Goal: Check status: Check status

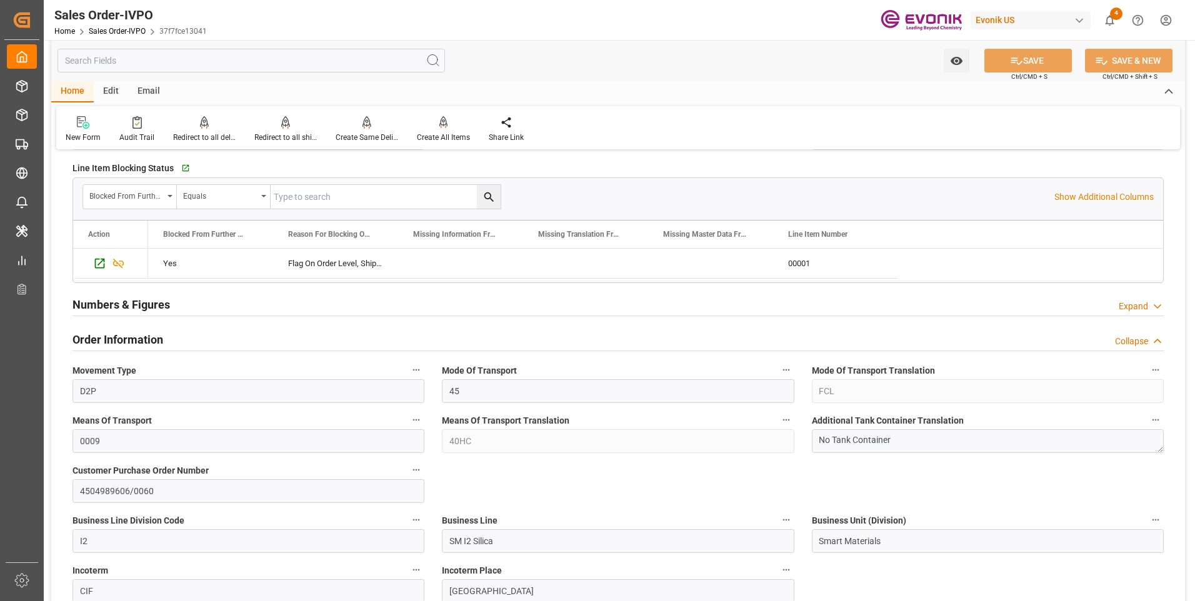
scroll to position [125, 0]
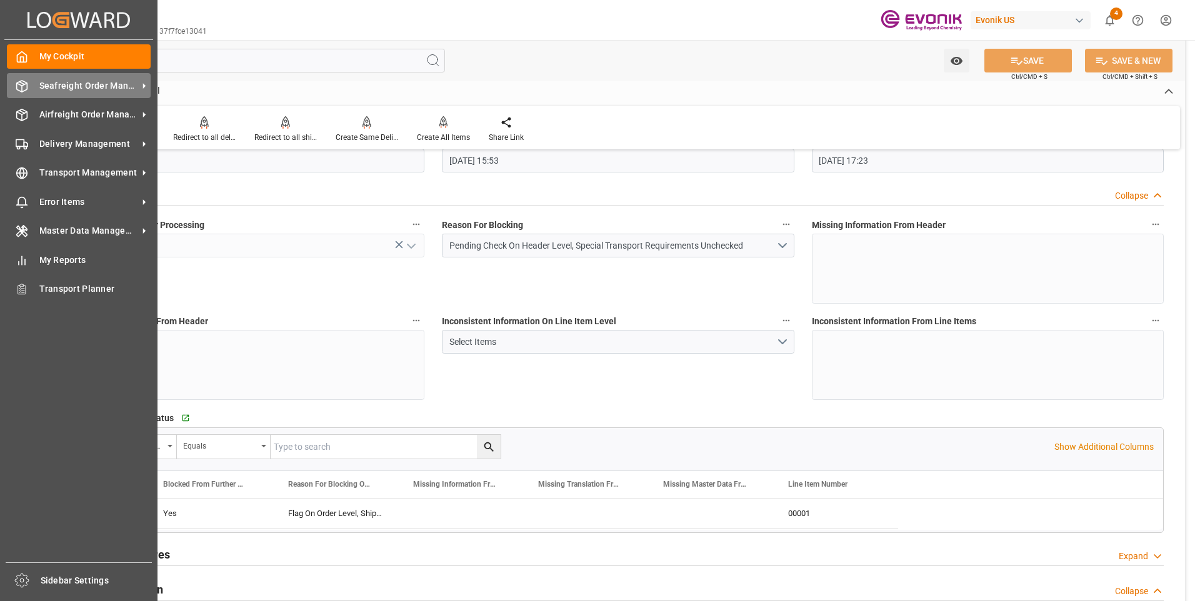
click at [21, 89] on icon at bounding box center [22, 86] width 12 height 12
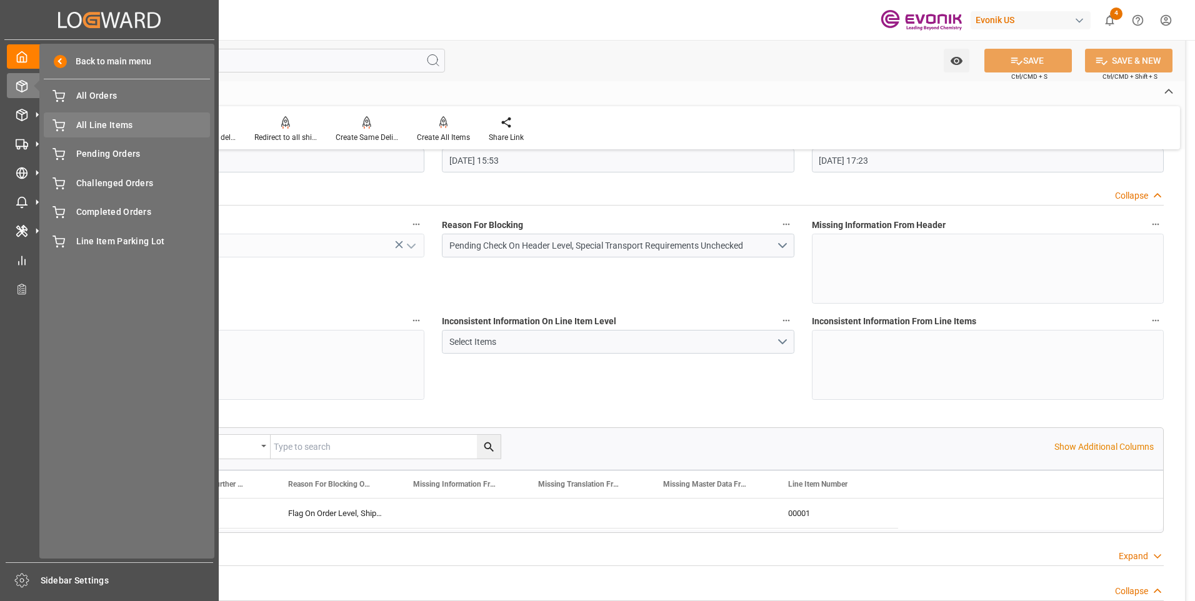
click at [96, 125] on span "All Line Items" at bounding box center [143, 125] width 134 height 13
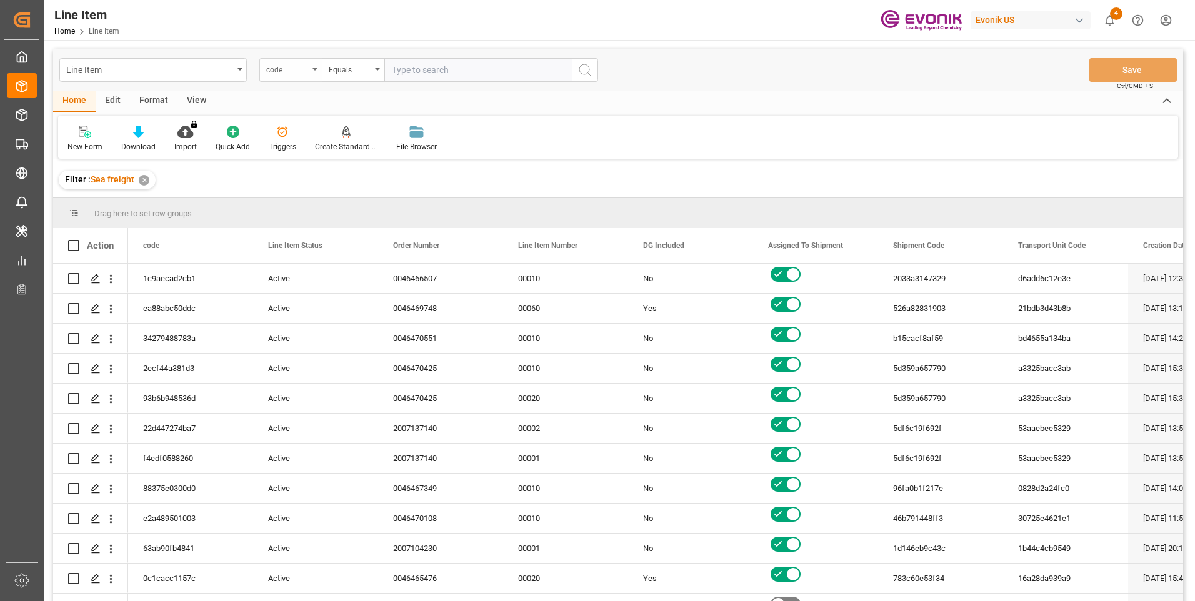
click at [297, 72] on div "code" at bounding box center [287, 68] width 42 height 14
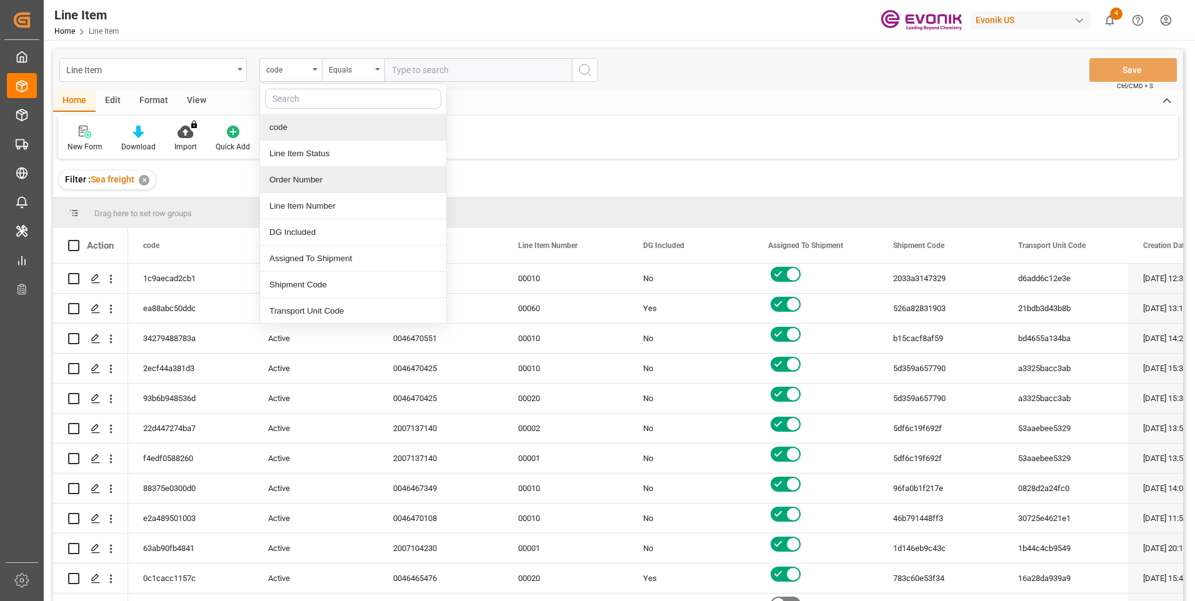
click at [297, 179] on div "Order Number" at bounding box center [353, 180] width 186 height 26
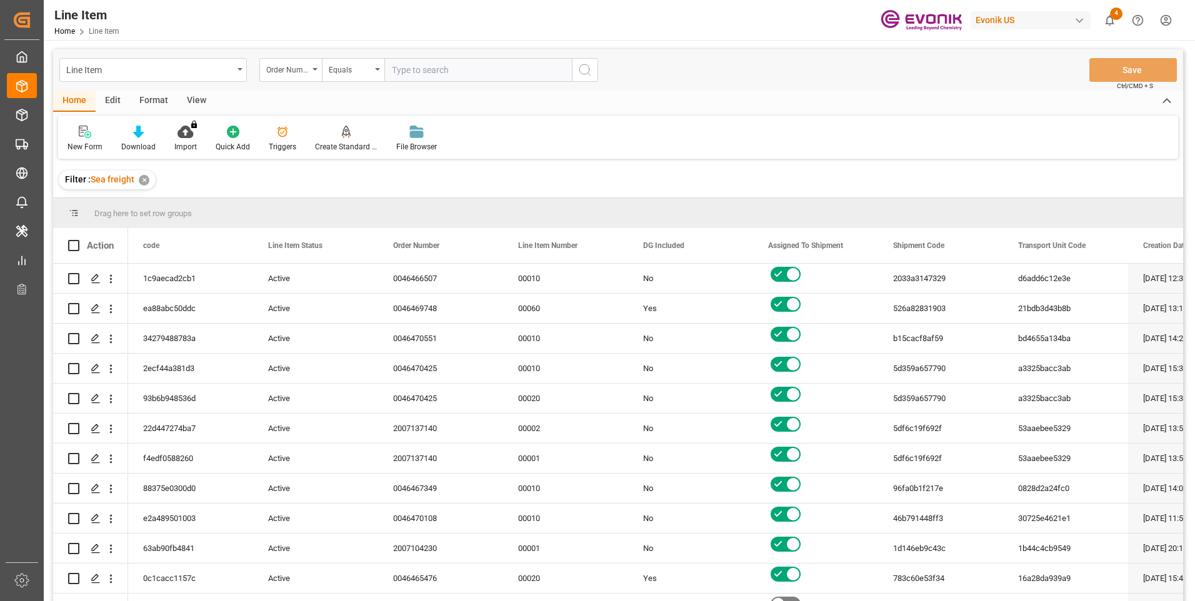
click at [427, 74] on input "text" at bounding box center [477, 70] width 187 height 24
paste input "250805000331"
click at [461, 73] on input "250805000331" at bounding box center [477, 70] width 187 height 24
drag, startPoint x: 471, startPoint y: 73, endPoint x: 348, endPoint y: 76, distance: 122.5
click at [350, 76] on div "Order Number Equals 250805000331" at bounding box center [428, 70] width 339 height 24
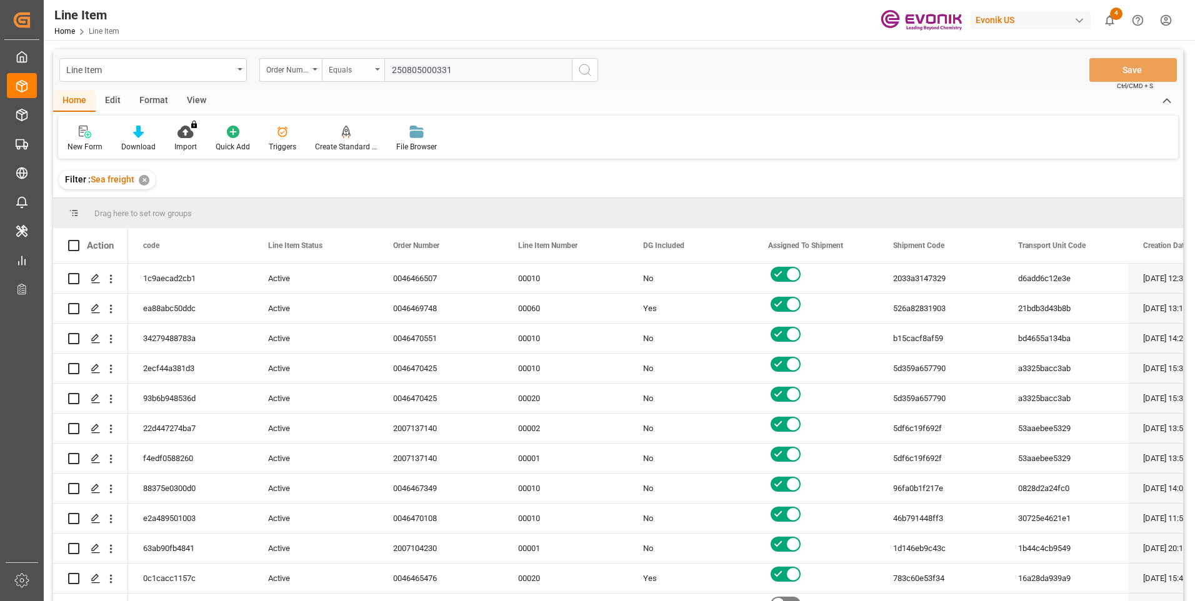
paste input "007054875"
type input "2007054875"
click at [583, 67] on icon "search button" at bounding box center [584, 69] width 15 height 15
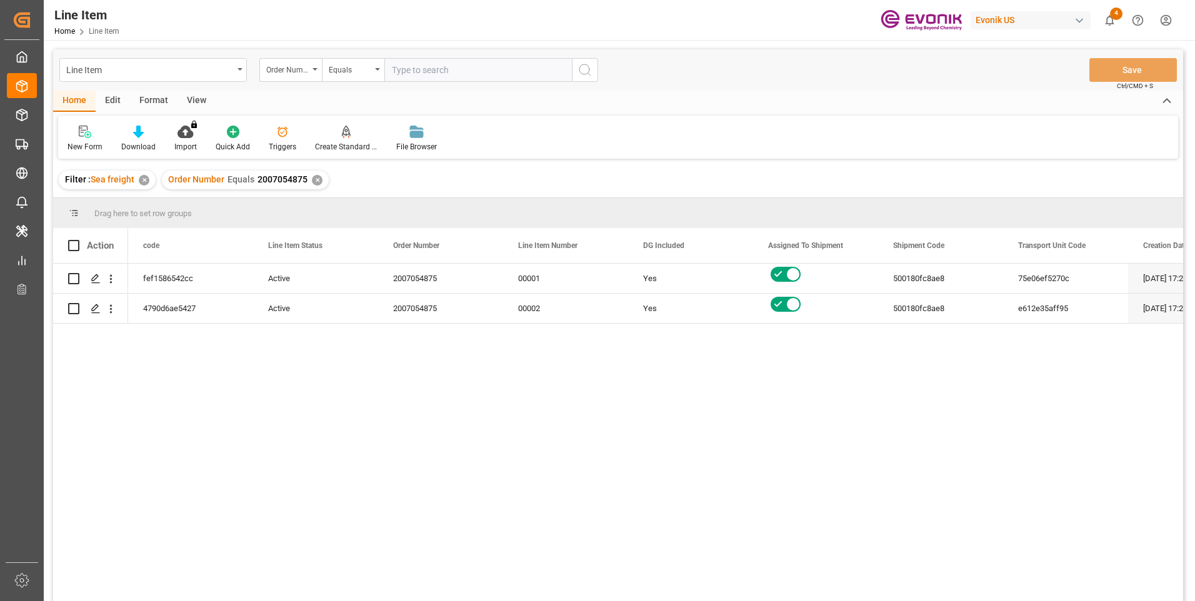
click at [184, 97] on div "View" at bounding box center [196, 101] width 38 height 21
click at [66, 135] on div "Default" at bounding box center [79, 138] width 43 height 27
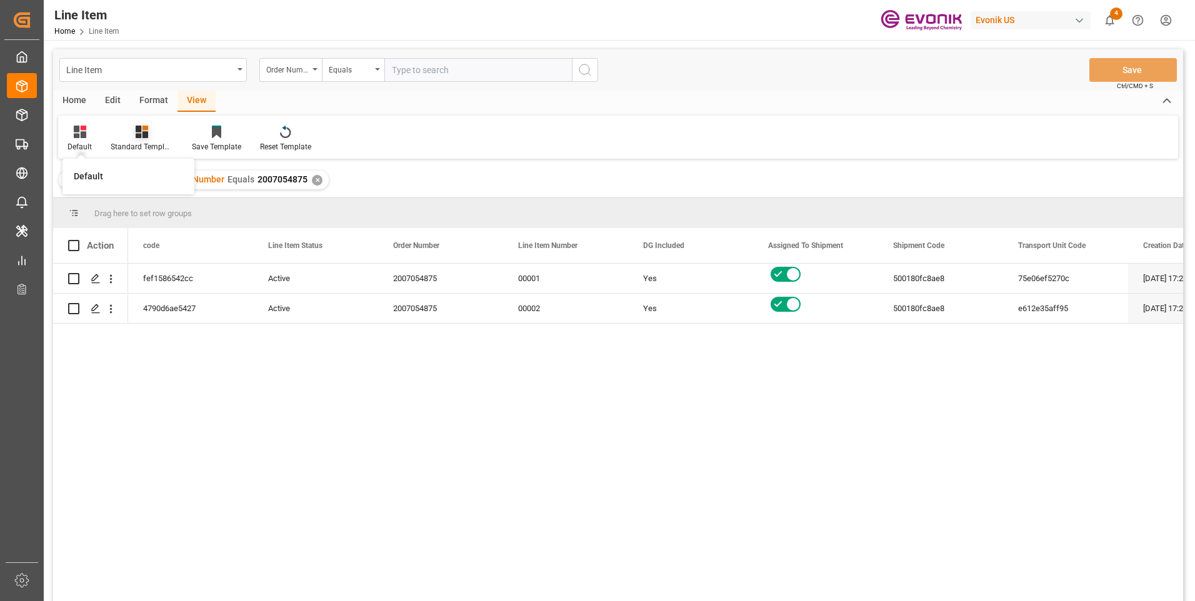
click at [143, 135] on icon at bounding box center [142, 132] width 12 height 12
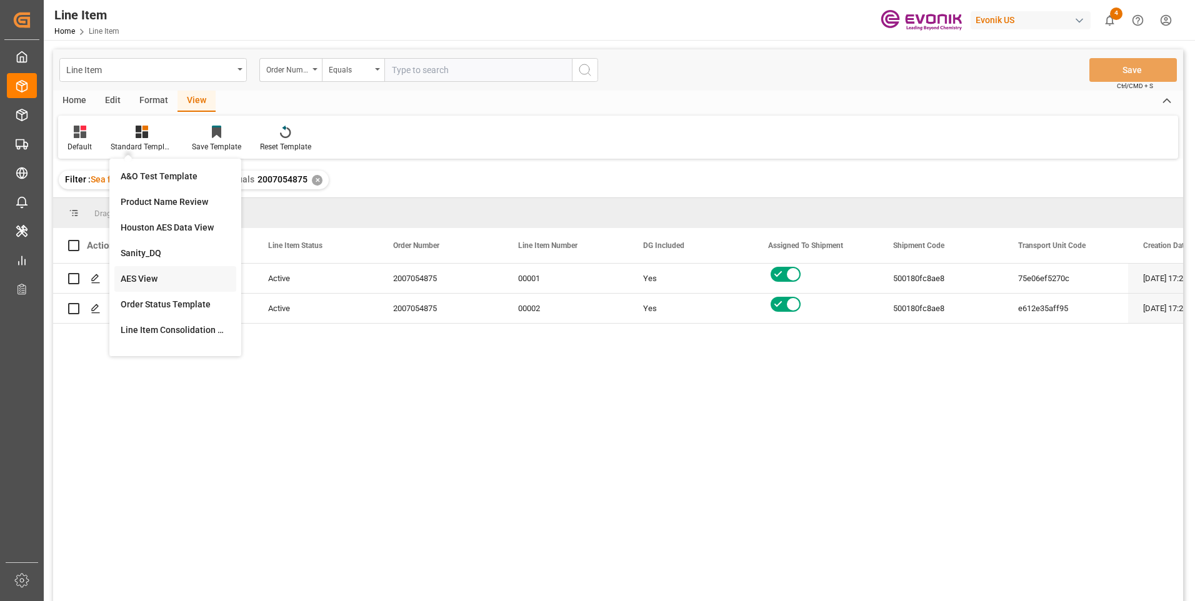
click at [137, 271] on div "AES View" at bounding box center [175, 279] width 122 height 26
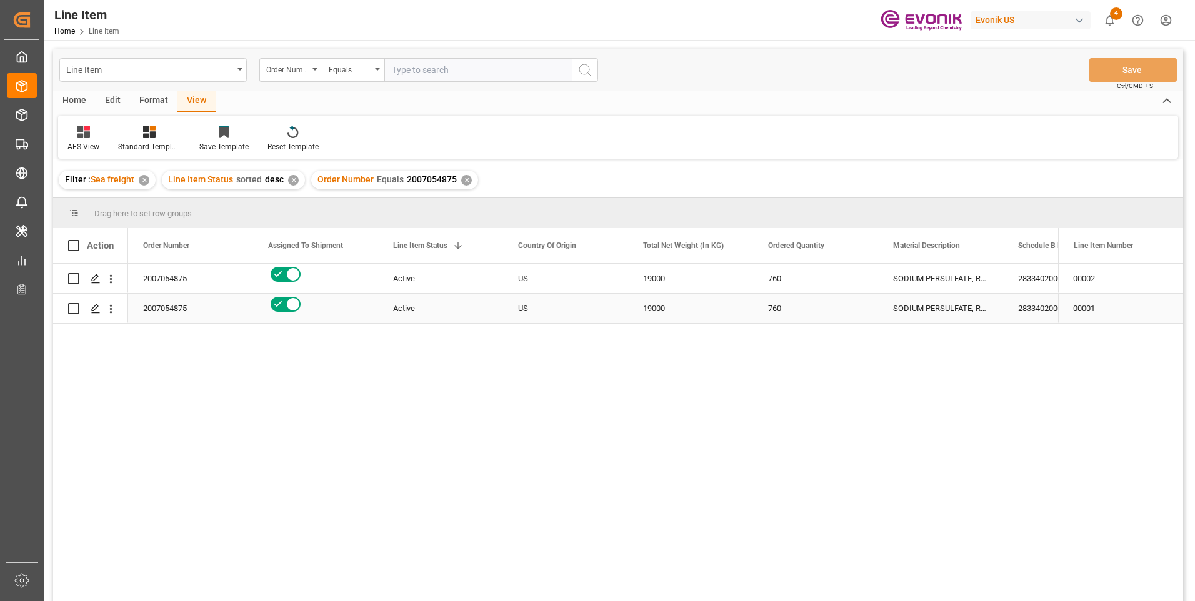
click at [962, 312] on div "SODIUM PERSULFATE, REGULAR, 55.1 LB BG" at bounding box center [940, 308] width 125 height 29
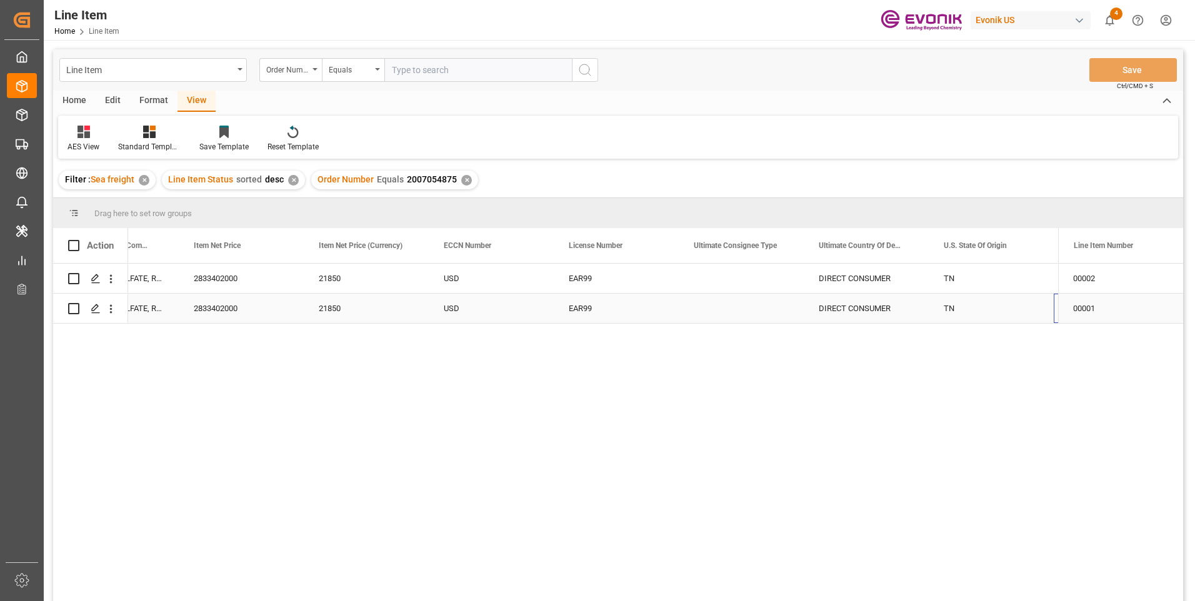
scroll to position [0, 949]
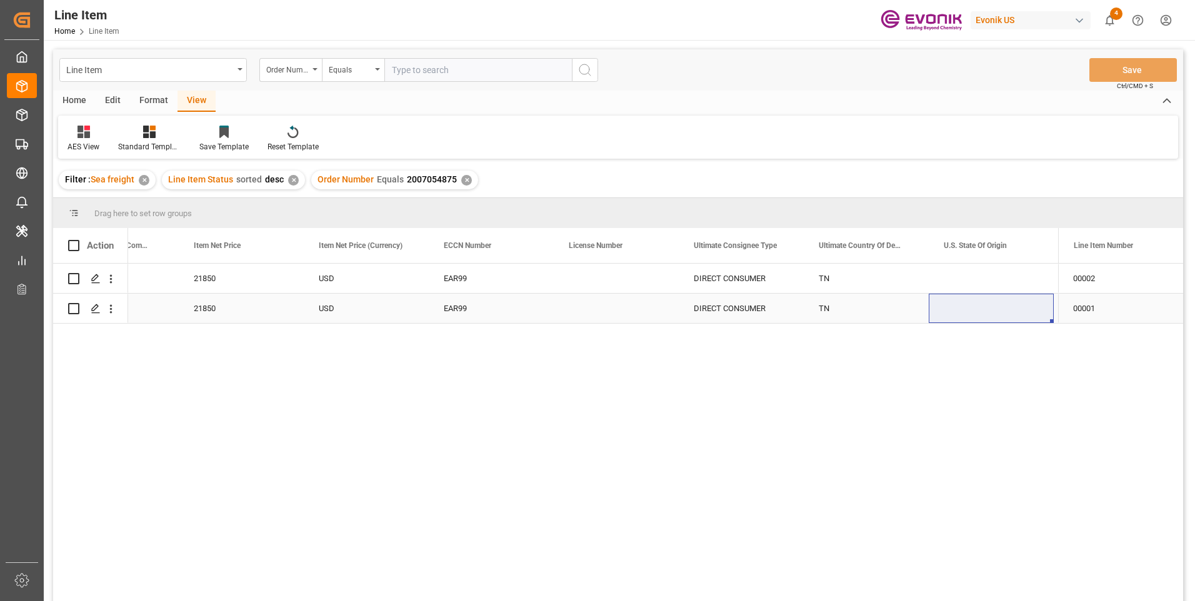
click at [823, 311] on div "TN" at bounding box center [866, 308] width 125 height 29
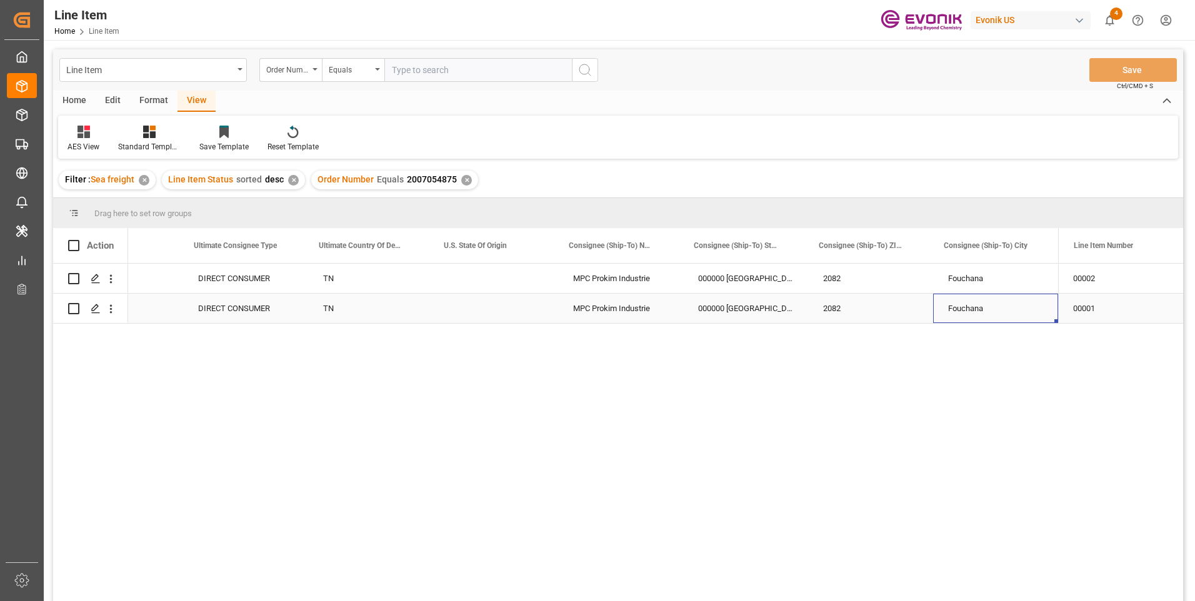
click at [615, 308] on div "MPC Prokim Industrie" at bounding box center [620, 308] width 125 height 29
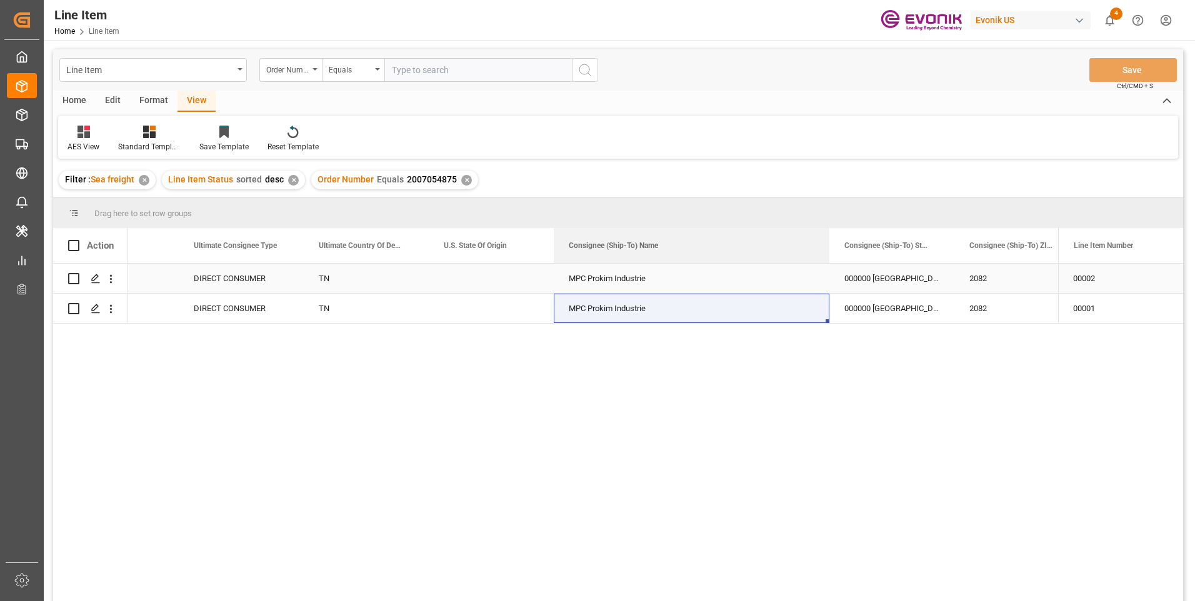
drag, startPoint x: 676, startPoint y: 242, endPoint x: 827, endPoint y: 266, distance: 152.5
click at [827, 266] on div "Action ECCN Number License Number Ultimate Consignee Type" at bounding box center [618, 418] width 1130 height 381
click at [910, 312] on div "000000 Rue Mhamedia, Zone Ind. Mghira;BP 175" at bounding box center [891, 308] width 125 height 29
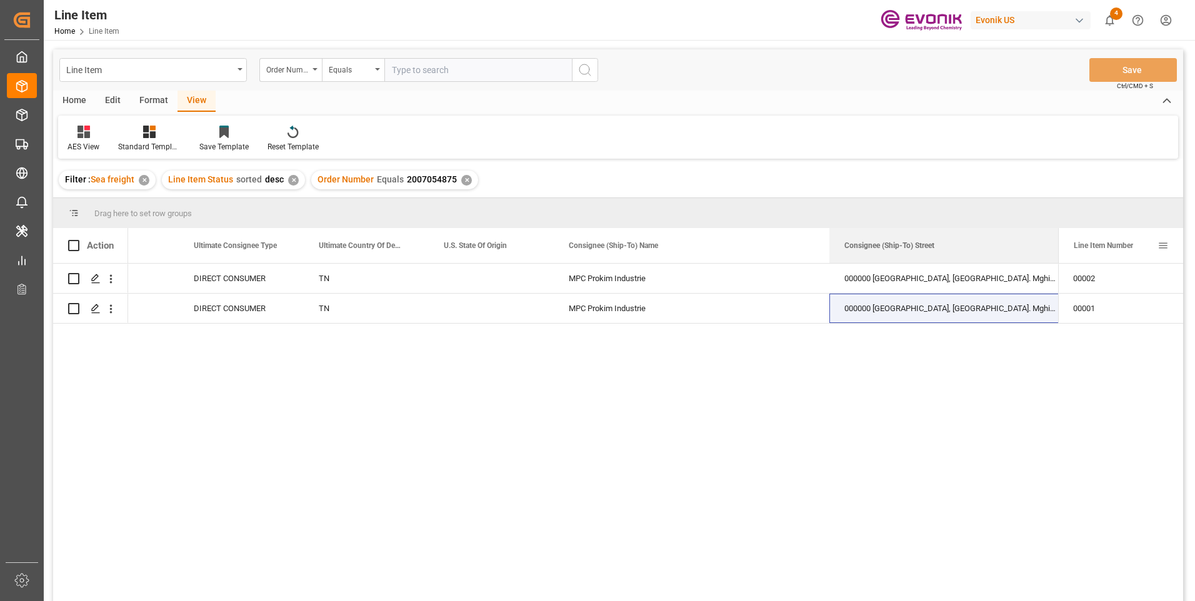
drag, startPoint x: 952, startPoint y: 243, endPoint x: 1069, endPoint y: 254, distance: 117.3
click at [1069, 254] on div "Action ECCN Number License Number Ultimate Consignee Type" at bounding box center [618, 246] width 1130 height 36
click at [372, 345] on div "EAR99 DIRECT CONSUMER TN MPC Prokim Industrie 000000 Rue Mhamedia, Zone Ind. Mg…" at bounding box center [593, 437] width 930 height 346
click at [242, 314] on div "DIRECT CONSUMER" at bounding box center [241, 308] width 125 height 29
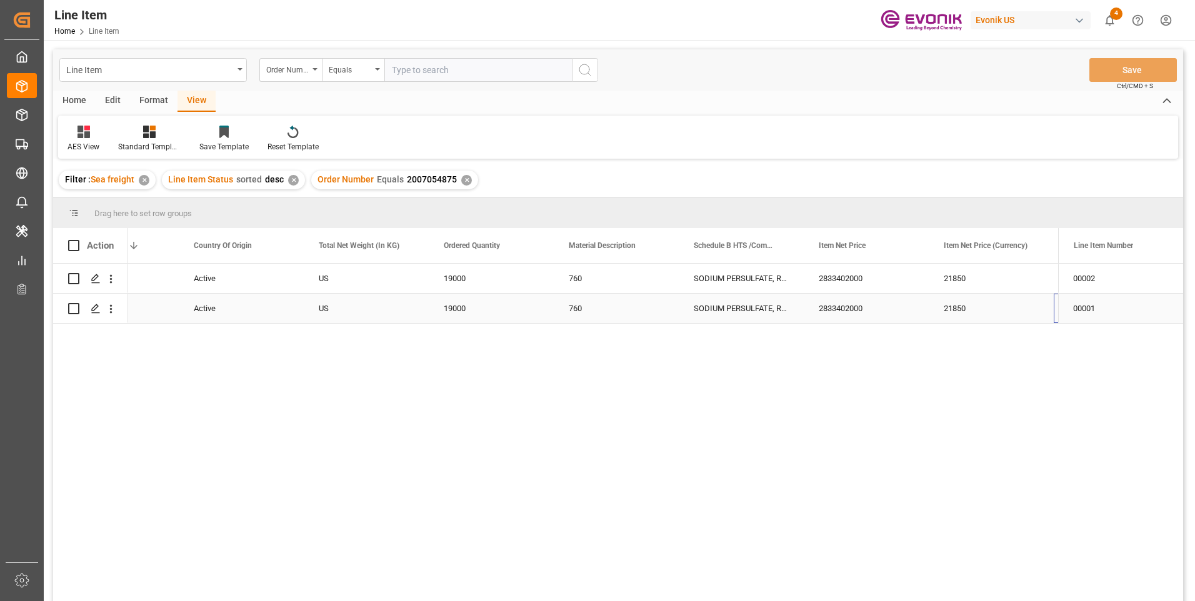
scroll to position [0, 324]
click at [715, 308] on div "2833402000" at bounding box center [741, 308] width 125 height 29
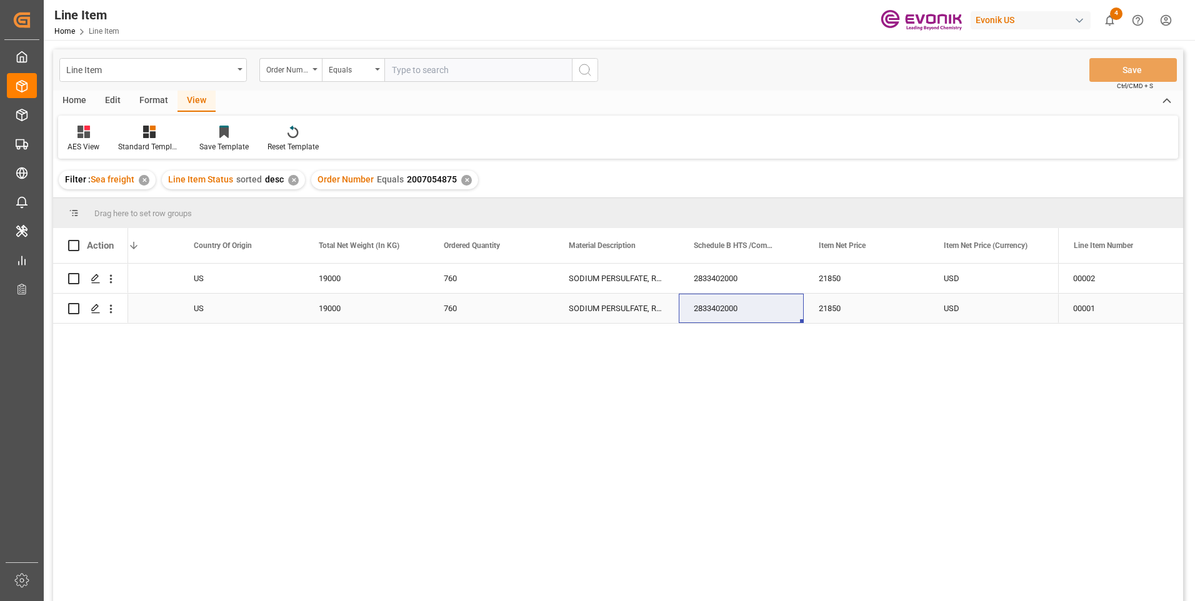
click at [342, 319] on div "19000" at bounding box center [366, 308] width 125 height 29
click at [837, 311] on div "21850" at bounding box center [866, 308] width 125 height 29
click at [211, 305] on div "US" at bounding box center [241, 308] width 125 height 29
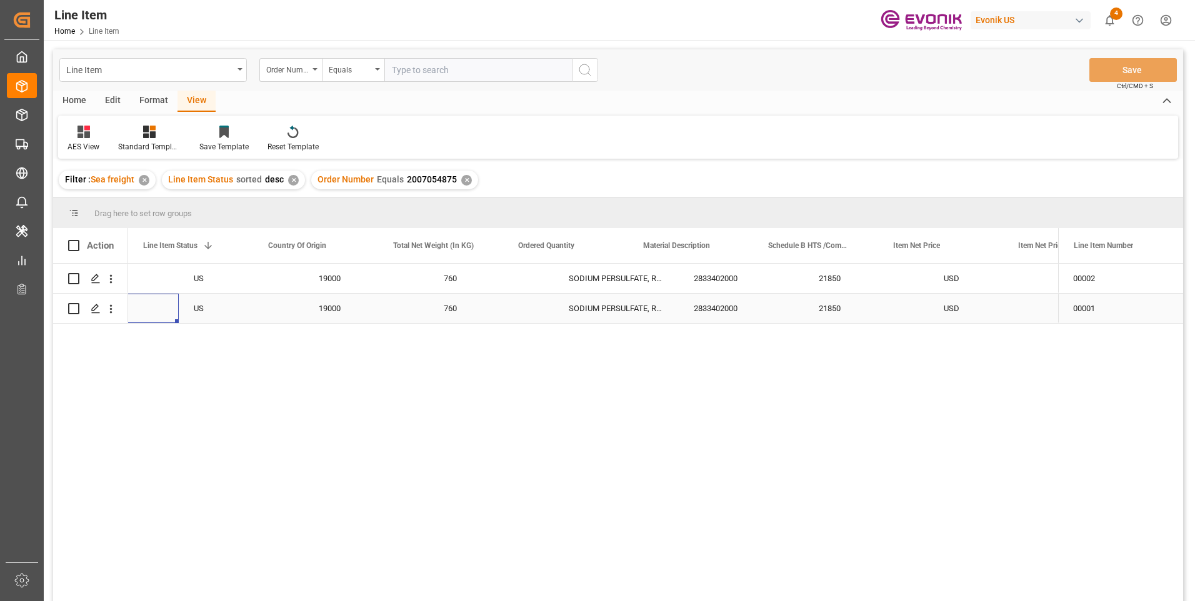
scroll to position [0, 250]
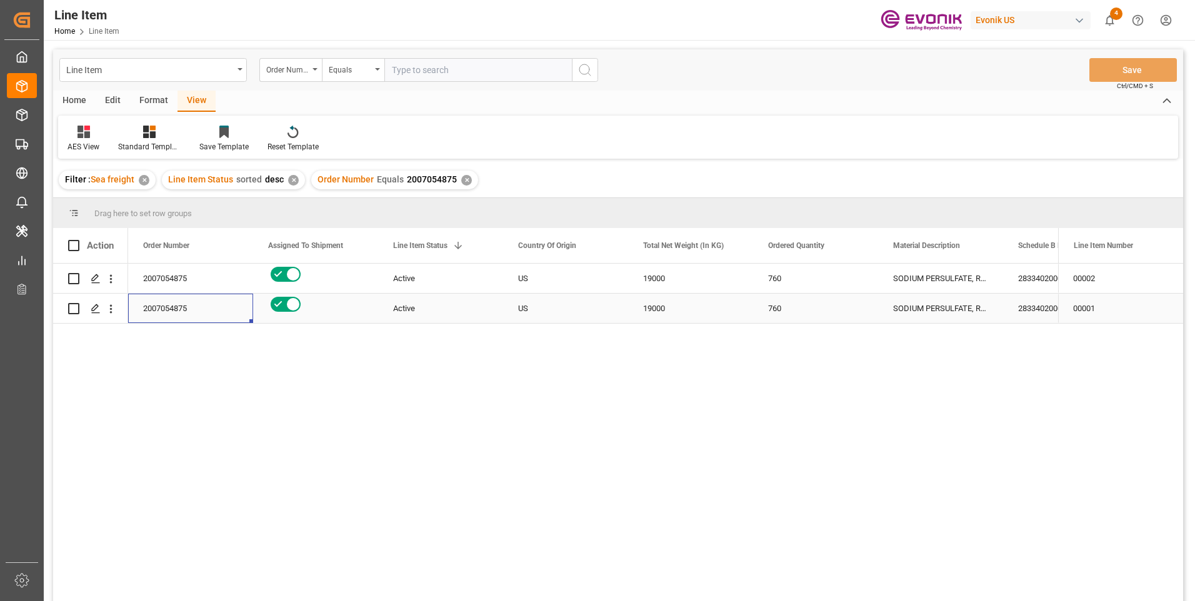
click at [167, 308] on div "2007054875" at bounding box center [190, 308] width 125 height 29
click at [1017, 304] on div "2833402000" at bounding box center [1065, 308] width 125 height 29
click at [673, 316] on div "19000" at bounding box center [690, 308] width 125 height 29
click at [1025, 304] on div "2833402000" at bounding box center [1065, 308] width 125 height 29
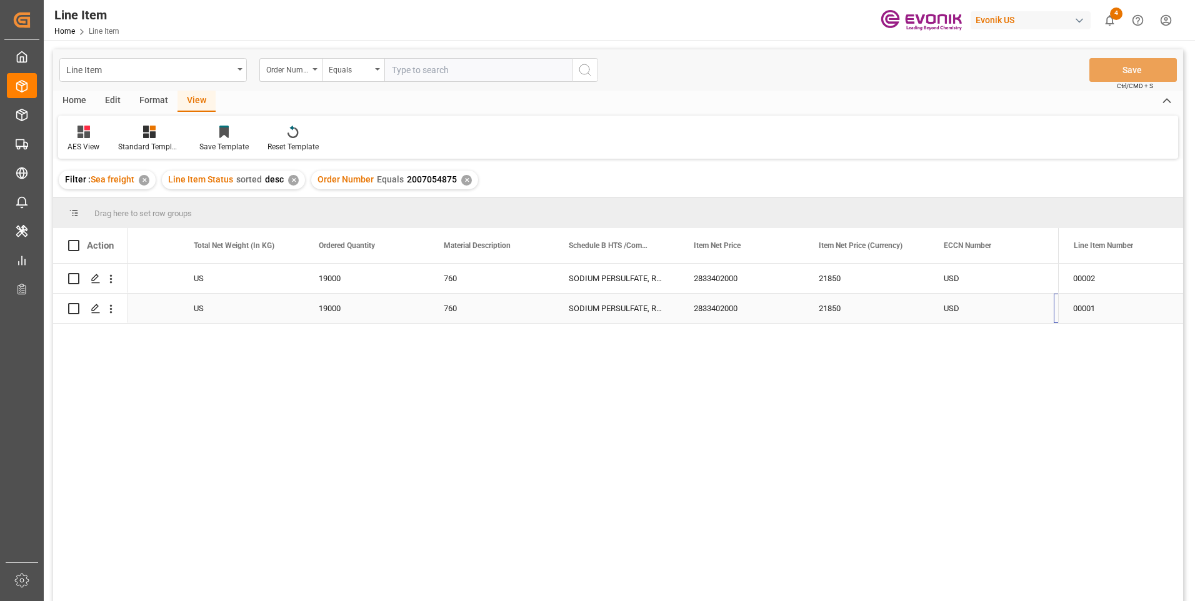
scroll to position [0, 449]
click at [706, 304] on div "21850" at bounding box center [741, 308] width 125 height 29
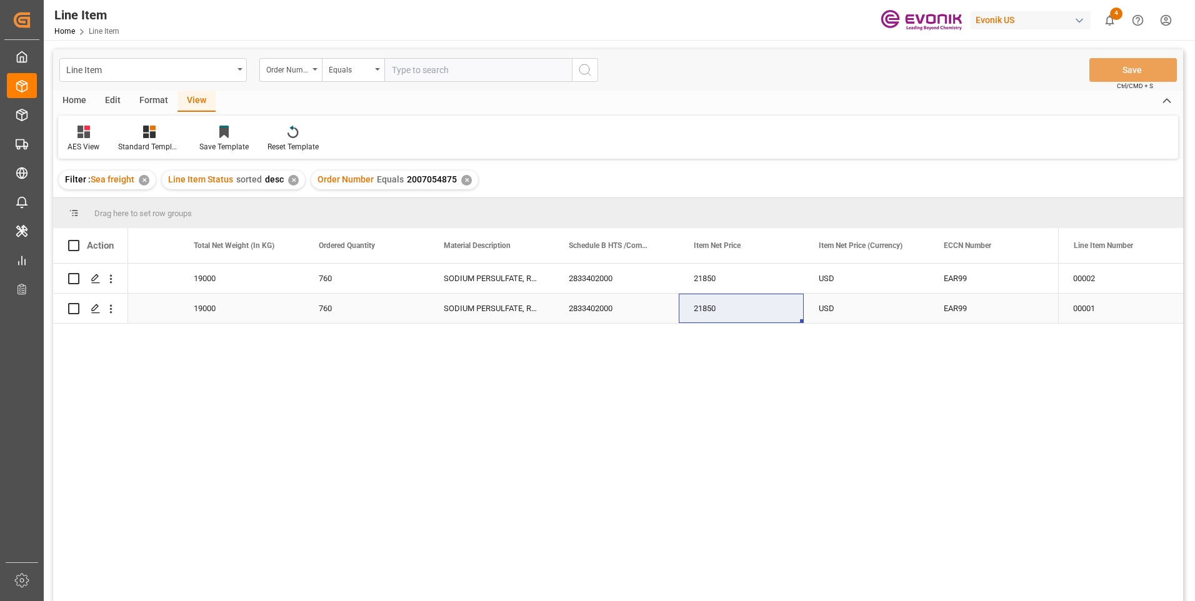
click at [209, 308] on div "19000" at bounding box center [241, 308] width 125 height 29
click at [714, 317] on div "21850" at bounding box center [741, 308] width 125 height 29
click at [586, 311] on div "2833402000" at bounding box center [616, 308] width 125 height 29
click at [716, 316] on div "21850" at bounding box center [741, 308] width 125 height 29
click at [219, 302] on div "19000" at bounding box center [241, 308] width 125 height 29
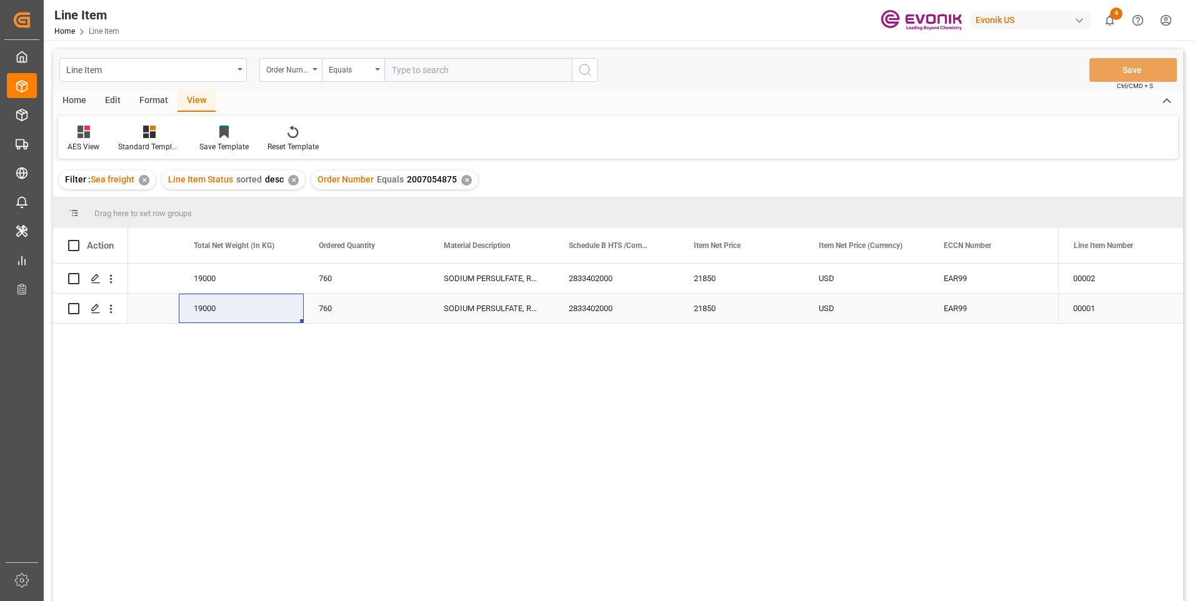
click at [717, 309] on div "21850" at bounding box center [741, 308] width 125 height 29
click at [421, 72] on input "text" at bounding box center [477, 70] width 187 height 24
paste input "0046441509"
type input "0046441509"
click at [584, 67] on icon "search button" at bounding box center [584, 69] width 15 height 15
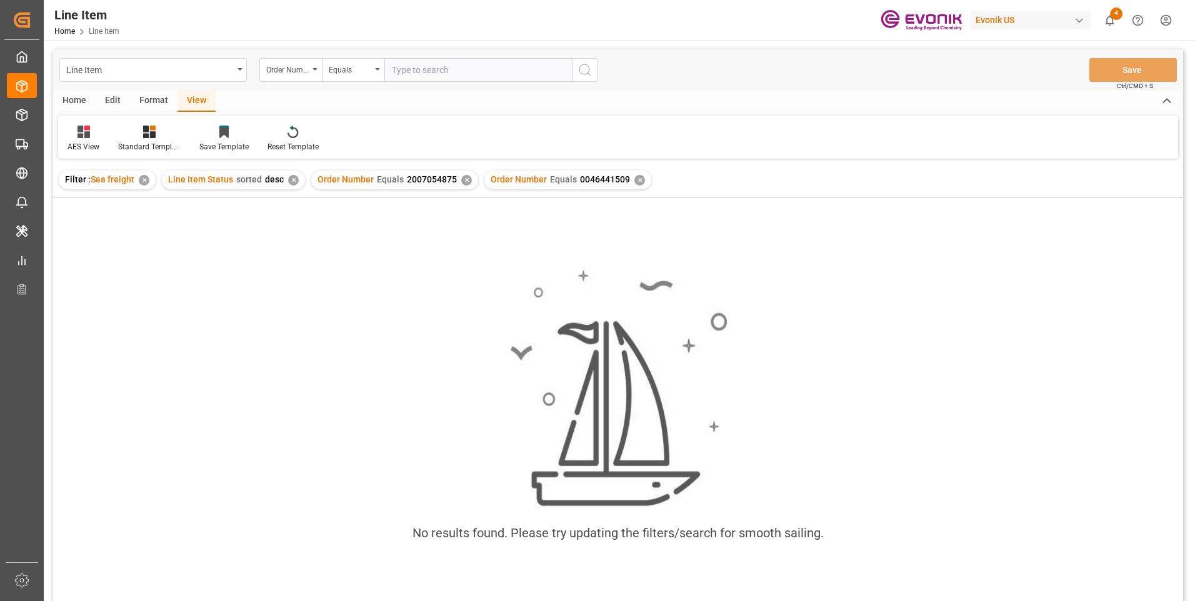
click at [464, 182] on div "✕" at bounding box center [466, 180] width 11 height 11
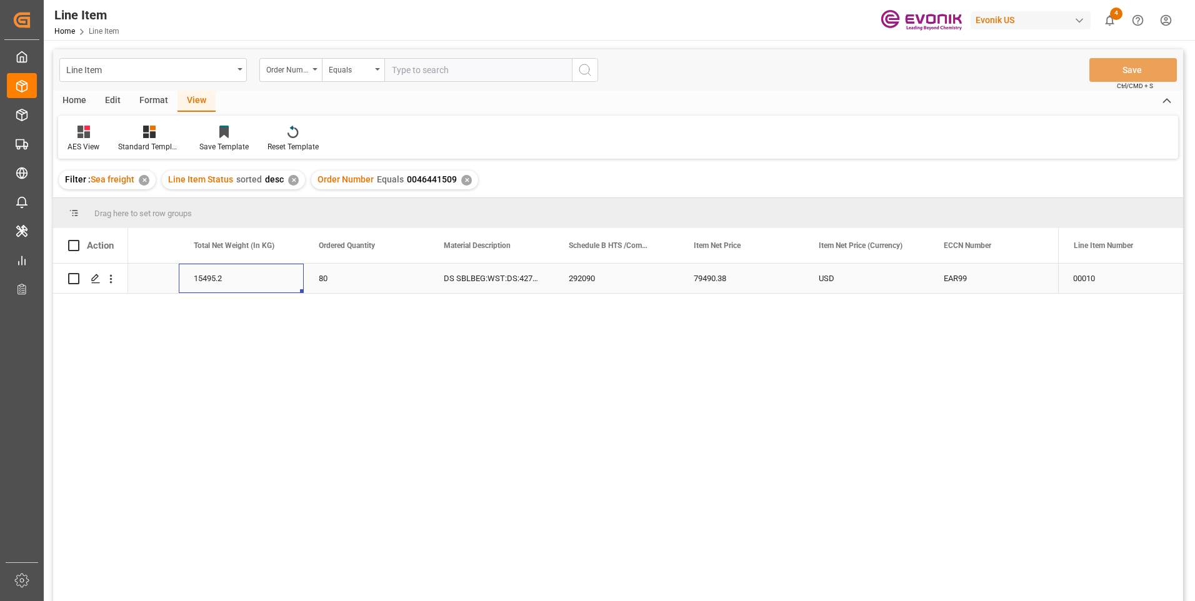
click at [217, 286] on div "15495.2" at bounding box center [241, 278] width 125 height 29
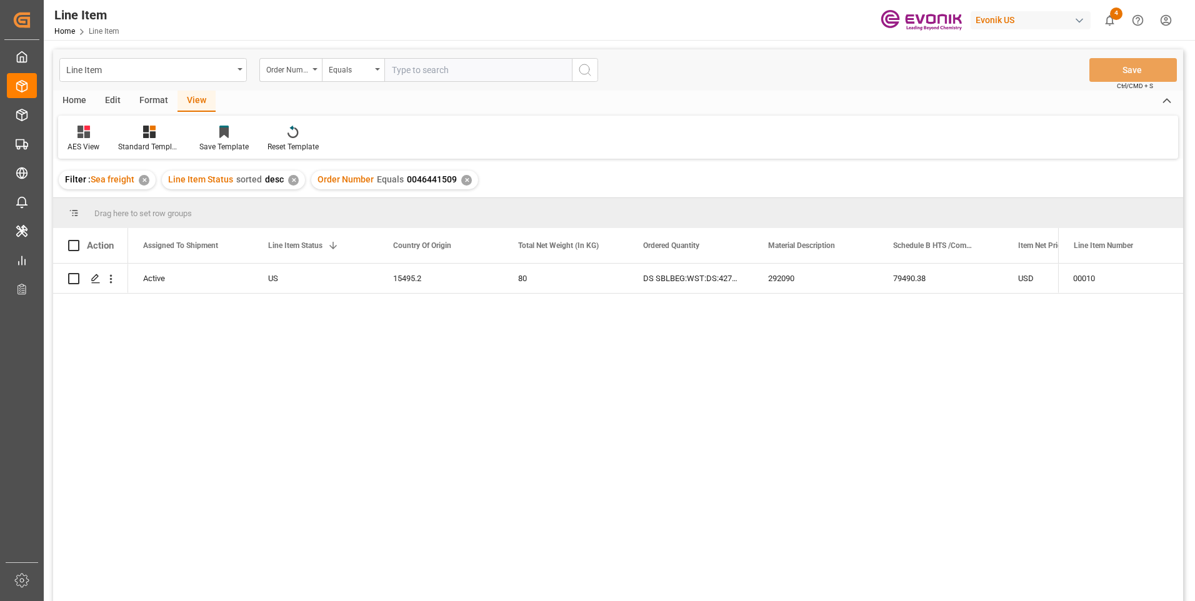
scroll to position [0, 125]
click at [500, 290] on div "US" at bounding box center [440, 278] width 125 height 29
click at [540, 288] on div "15495.2" at bounding box center [565, 278] width 125 height 29
click at [1034, 279] on div "79490.38" at bounding box center [1065, 278] width 125 height 29
click at [427, 71] on input "text" at bounding box center [477, 70] width 187 height 24
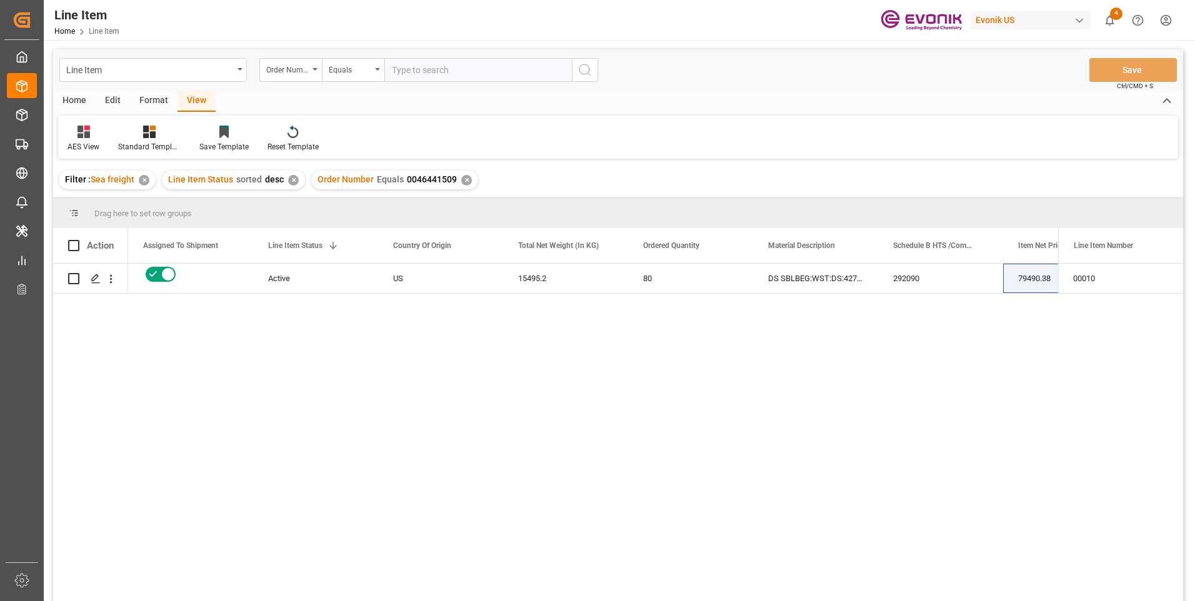
paste input "2007072706"
type input "2007072706"
click at [589, 72] on icon "search button" at bounding box center [584, 69] width 15 height 15
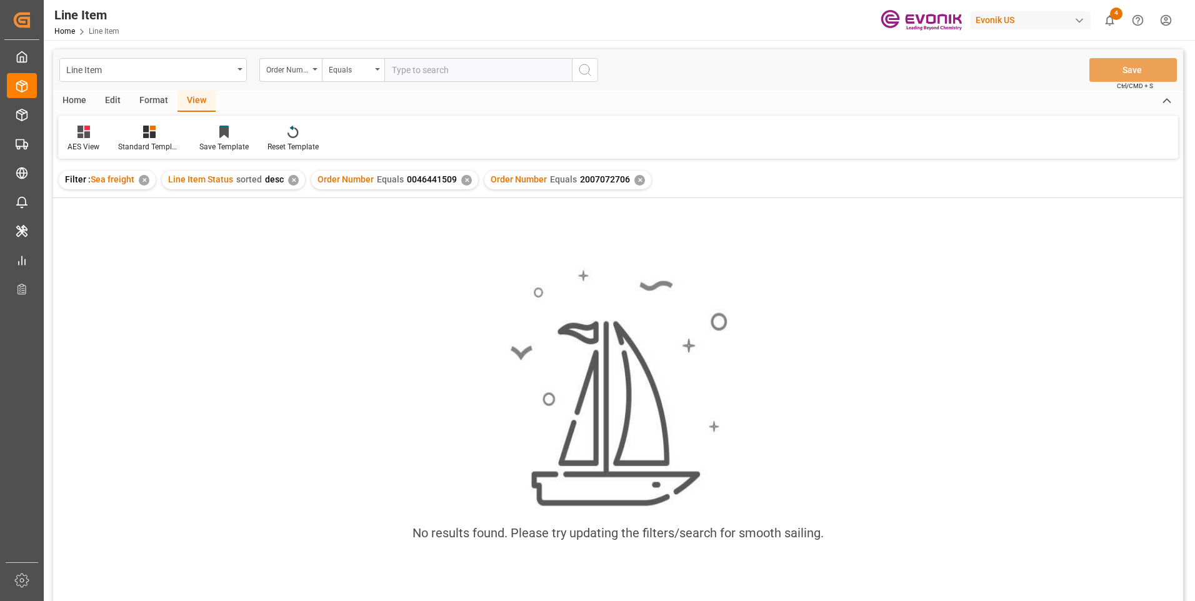
click at [466, 176] on div "Order Number Equals 0046441509 ✕" at bounding box center [394, 180] width 167 height 19
click at [462, 182] on div "✕" at bounding box center [466, 180] width 11 height 11
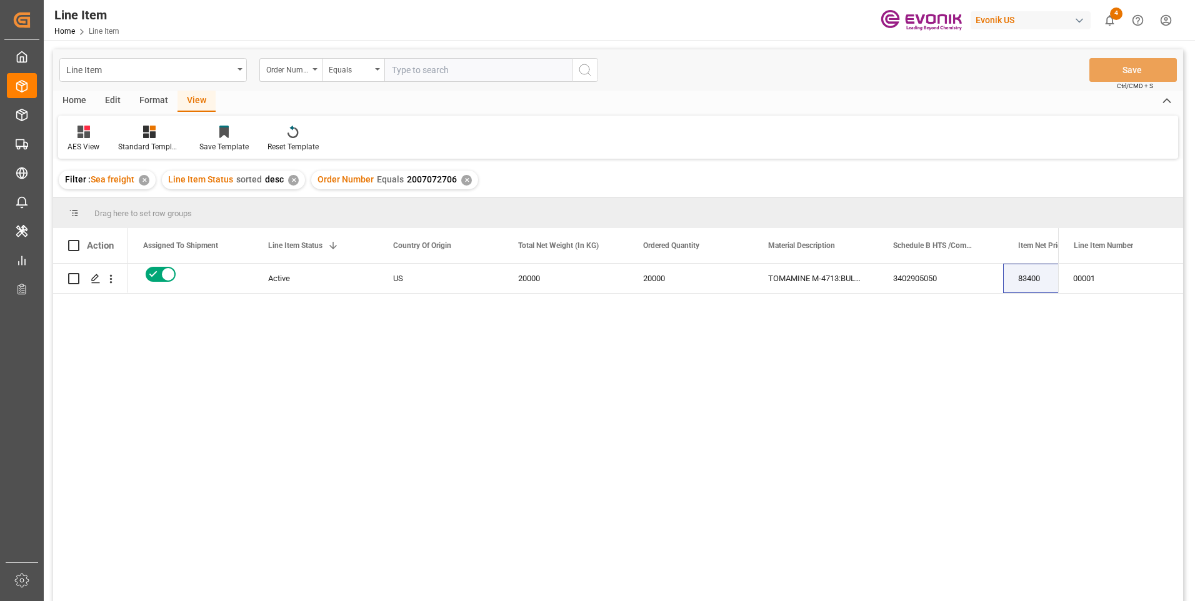
click at [479, 77] on input "text" at bounding box center [477, 70] width 187 height 24
paste input "2007072706"
click at [839, 272] on div "TOMAMINE M-4713:BULK:1:PP:C" at bounding box center [815, 278] width 125 height 29
click at [958, 287] on div "3402905050" at bounding box center [940, 278] width 125 height 29
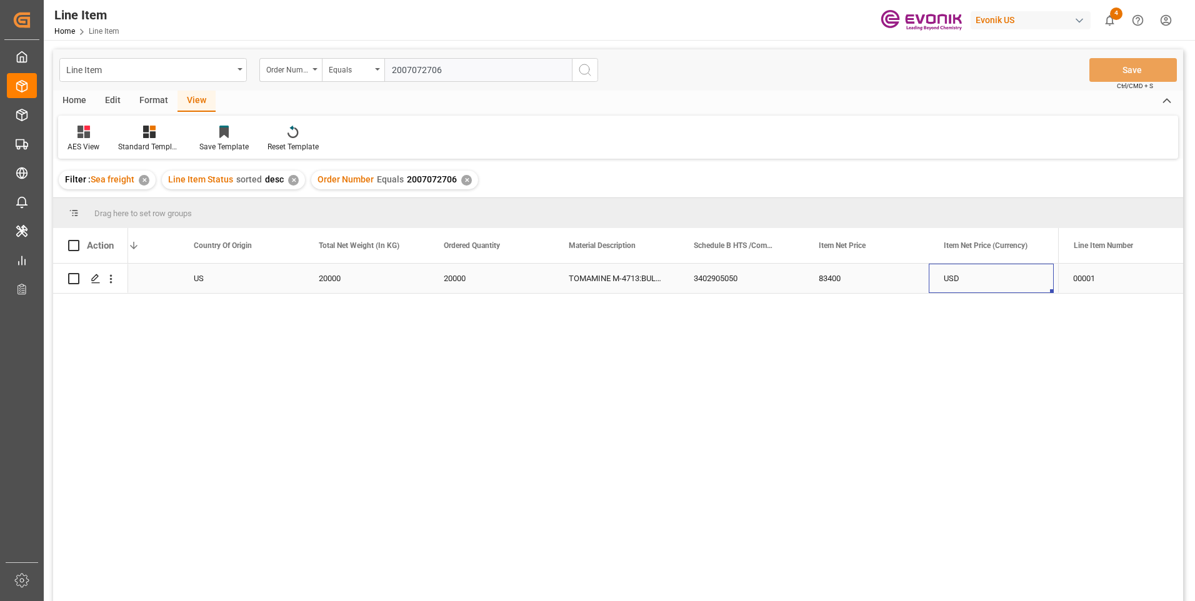
scroll to position [0, 449]
click at [481, 280] on div "TOMAMINE M-4713:BULK:1:PP:C" at bounding box center [491, 278] width 125 height 29
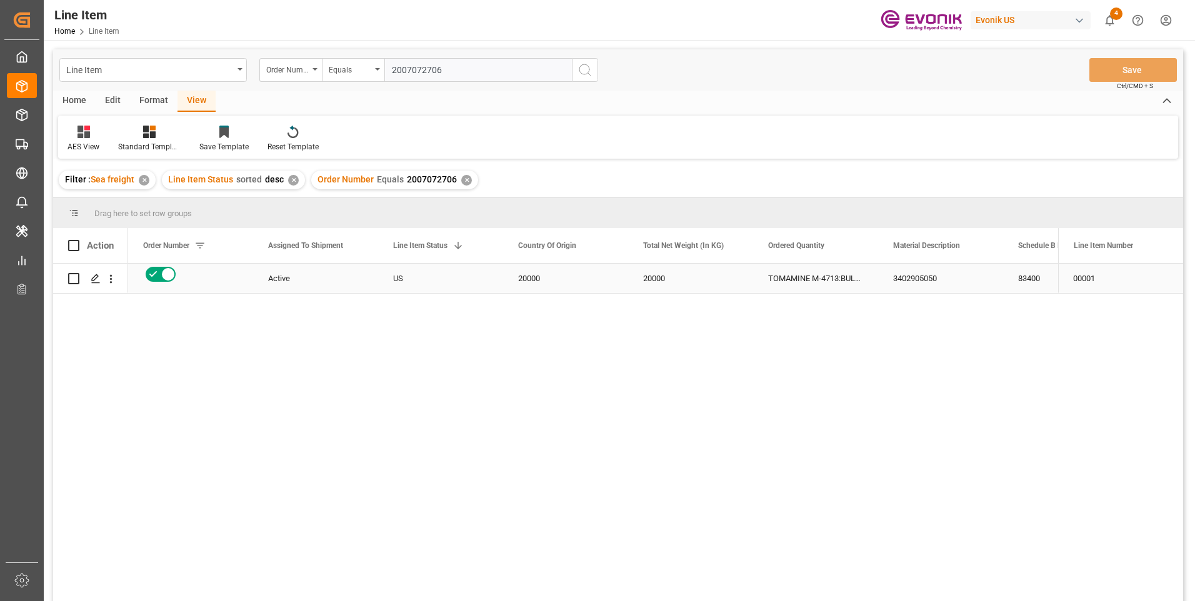
scroll to position [0, 0]
click at [855, 282] on div "20000" at bounding box center [815, 278] width 125 height 29
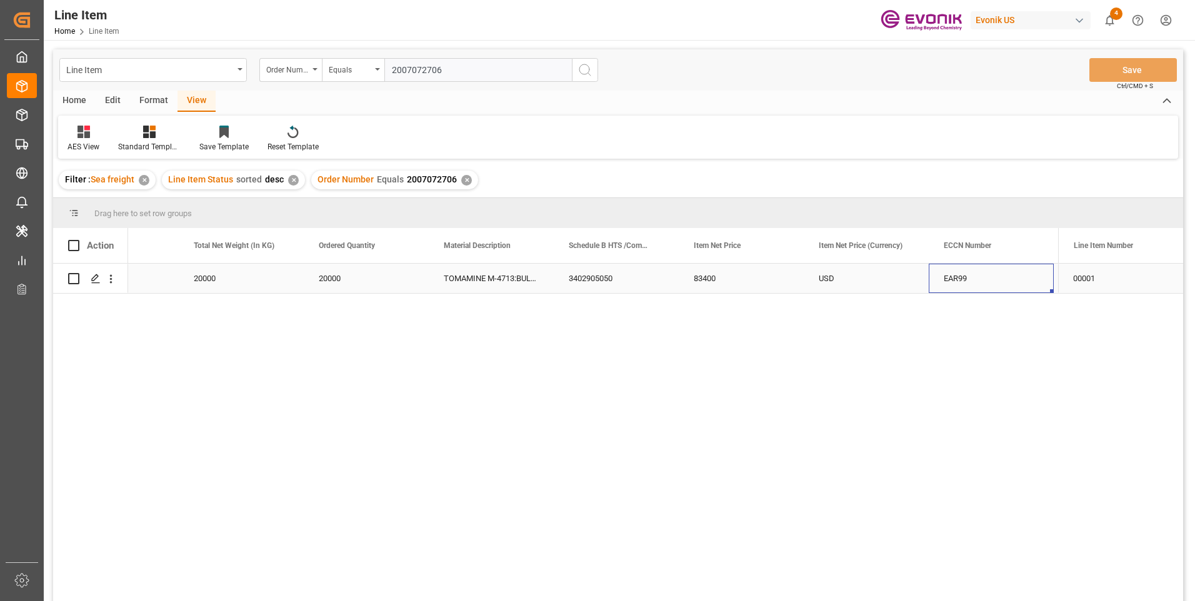
scroll to position [0, 699]
click at [373, 277] on div "3402905050" at bounding box center [366, 278] width 125 height 29
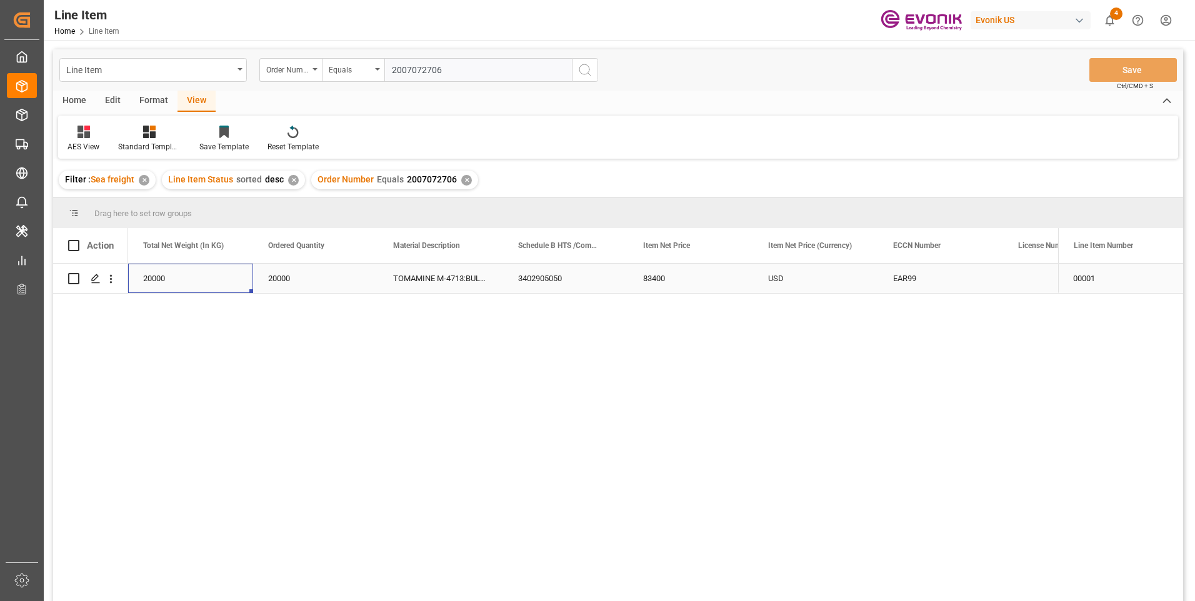
scroll to position [0, 250]
click at [408, 277] on div "20000" at bounding box center [440, 278] width 125 height 29
click at [910, 275] on div "83400" at bounding box center [940, 278] width 125 height 29
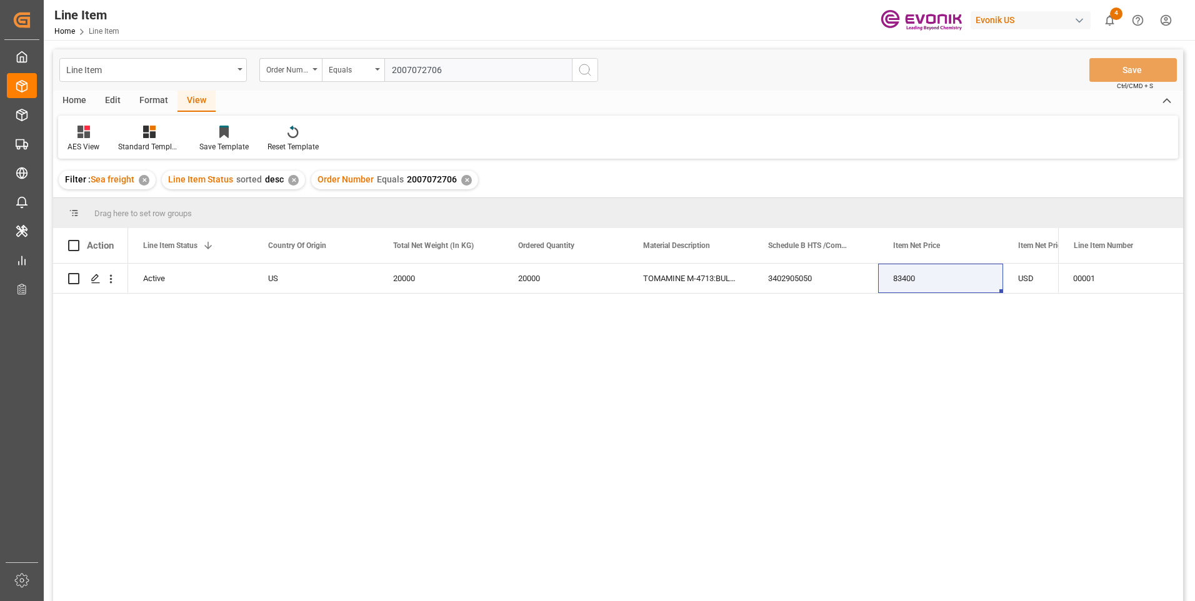
click at [421, 69] on input "2007072706" at bounding box center [477, 70] width 187 height 24
click at [411, 69] on input "2007072706" at bounding box center [477, 70] width 187 height 24
paste input "43843"
type input "2007043843"
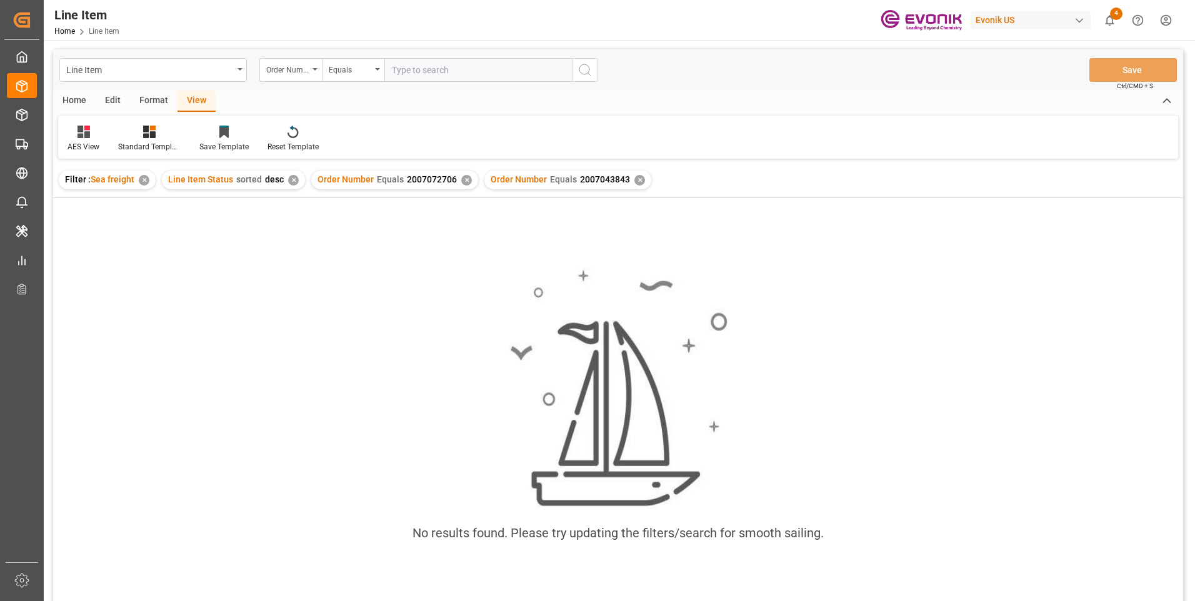
click at [464, 177] on div "✕" at bounding box center [466, 180] width 11 height 11
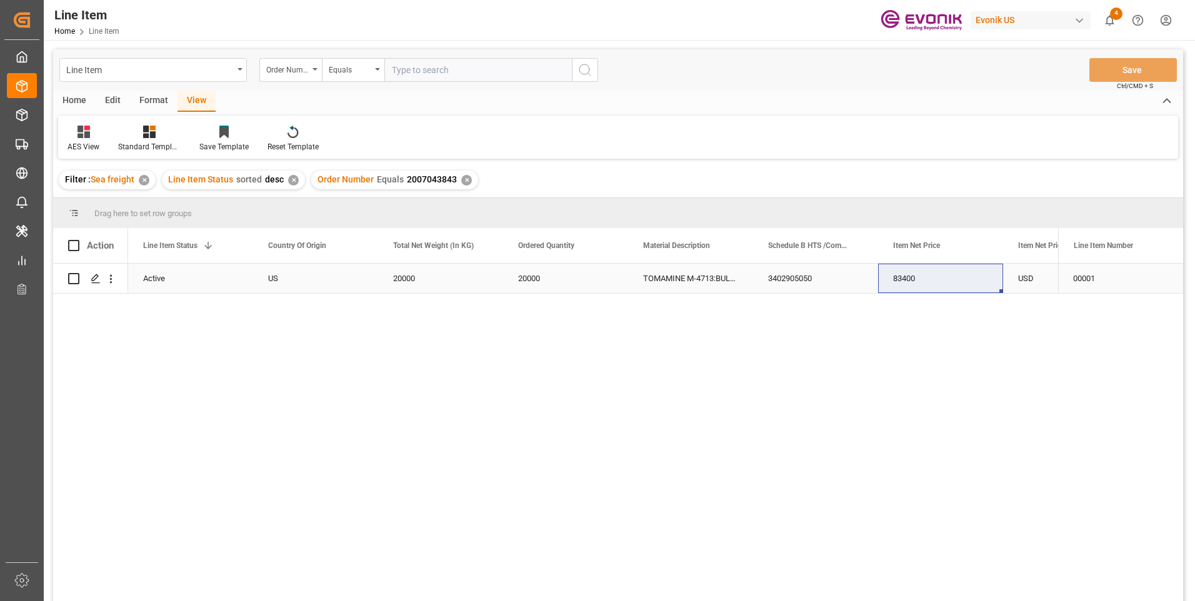
click at [777, 277] on div "3402905050" at bounding box center [815, 278] width 125 height 29
click at [537, 279] on div "20000" at bounding box center [565, 278] width 125 height 29
click at [442, 269] on div "20000" at bounding box center [440, 278] width 125 height 29
click at [902, 276] on div "83400" at bounding box center [940, 278] width 125 height 29
click at [446, 64] on input "text" at bounding box center [477, 70] width 187 height 24
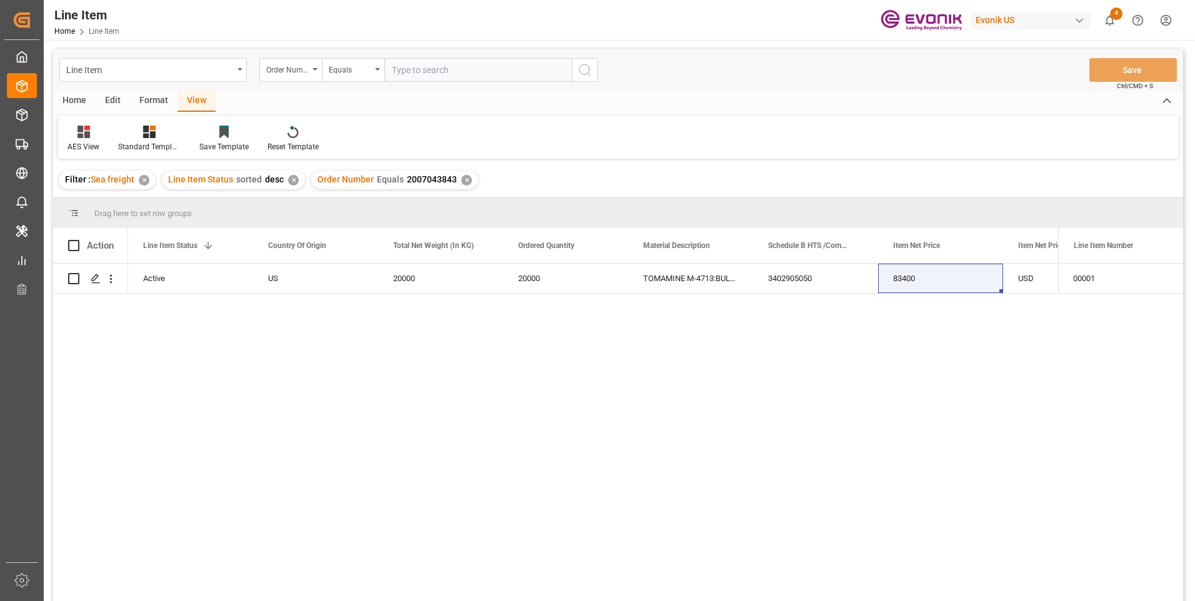
paste input "2007072705"
type input "2007072705"
click at [590, 72] on icon "search button" at bounding box center [584, 69] width 15 height 15
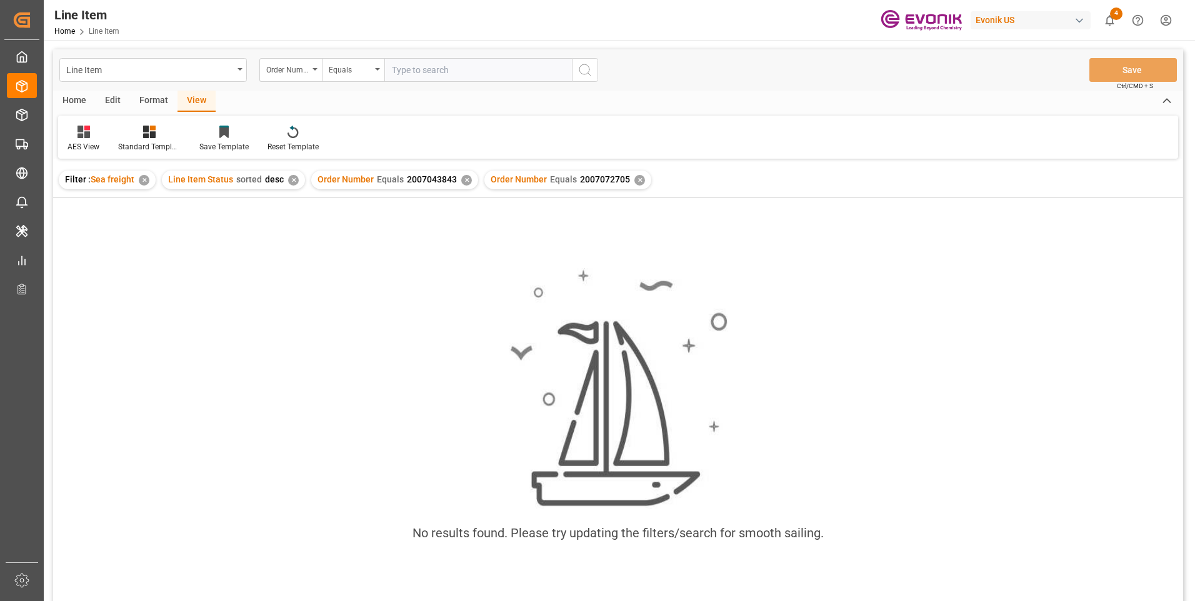
click at [462, 181] on div "✕" at bounding box center [466, 180] width 11 height 11
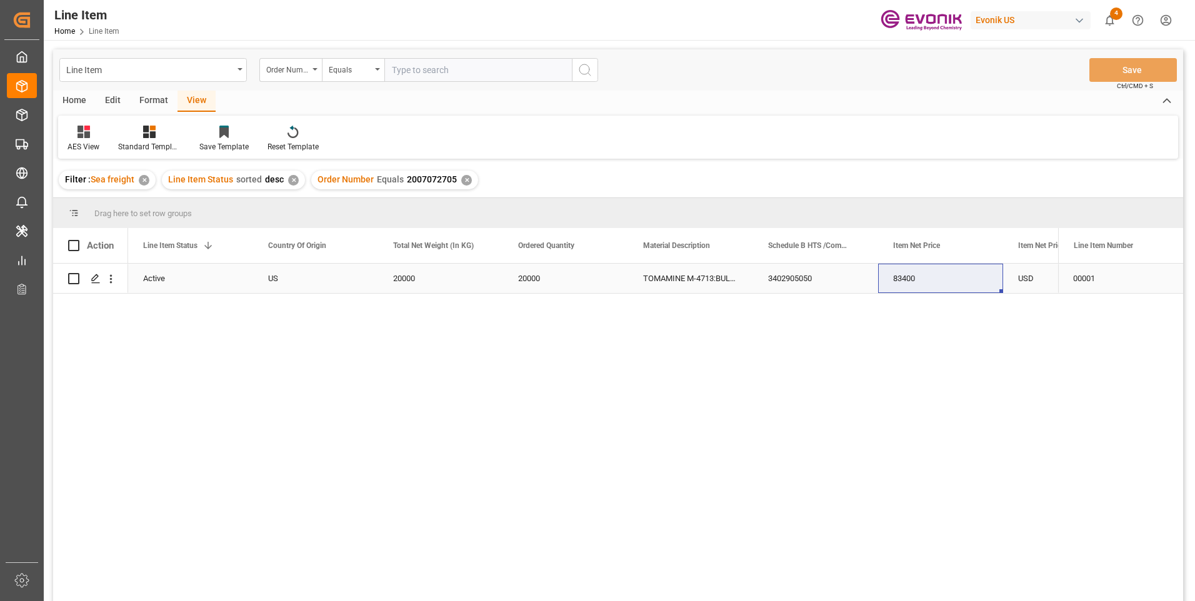
click at [794, 281] on div "3402905050" at bounding box center [815, 278] width 125 height 29
click at [413, 272] on div "20000" at bounding box center [440, 278] width 125 height 29
drag, startPoint x: 503, startPoint y: 161, endPoint x: 550, endPoint y: 187, distance: 53.7
drag, startPoint x: 550, startPoint y: 187, endPoint x: 903, endPoint y: 273, distance: 363.4
click at [903, 273] on div "83400" at bounding box center [940, 278] width 125 height 29
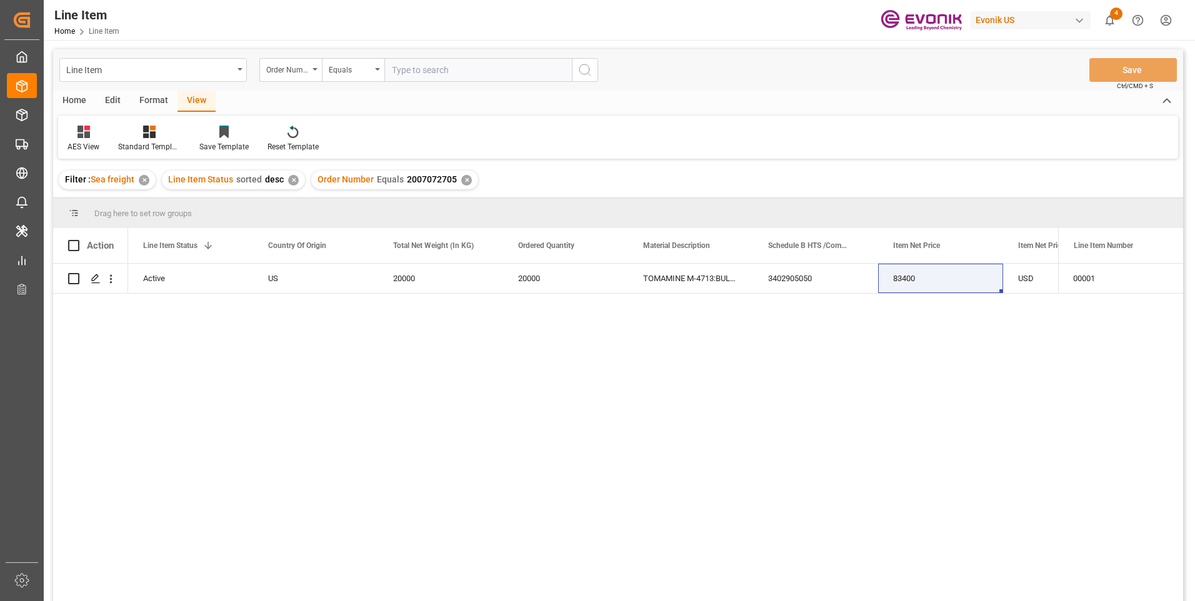
click at [422, 76] on input "text" at bounding box center [477, 70] width 187 height 24
paste input "2007080265"
type input "2007080265"
drag, startPoint x: 542, startPoint y: 66, endPoint x: 685, endPoint y: 33, distance: 146.1
click at [685, 33] on div "Line Item Home Line Item Evonik US 4 Notifications Only show unread All Mark al…" at bounding box center [615, 20] width 1160 height 40
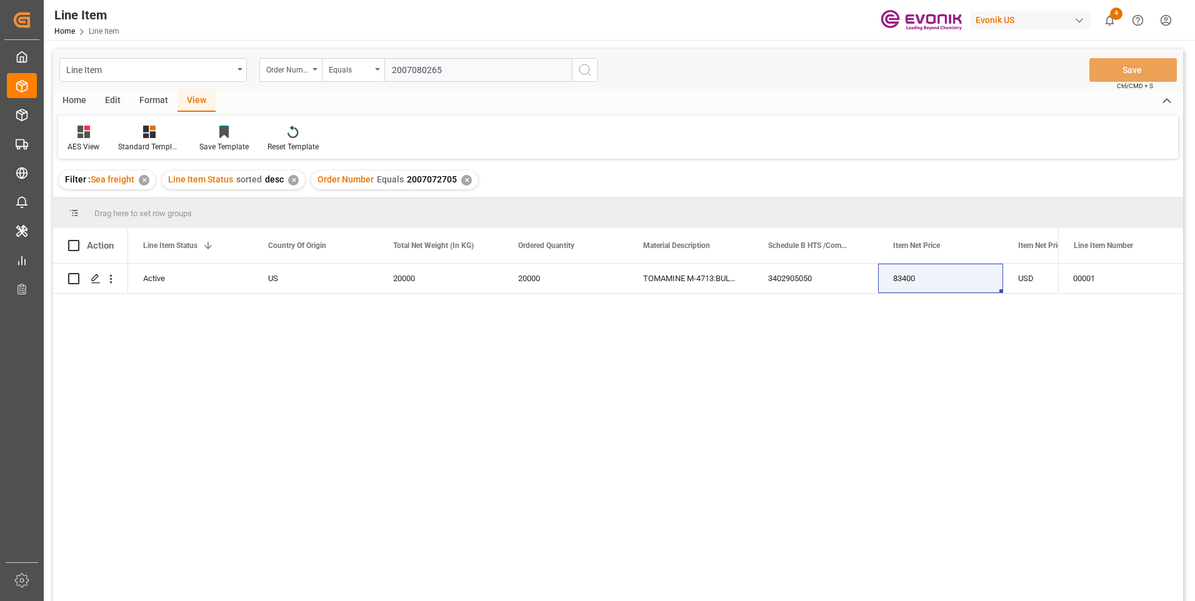
click at [585, 72] on icon "search button" at bounding box center [584, 69] width 15 height 15
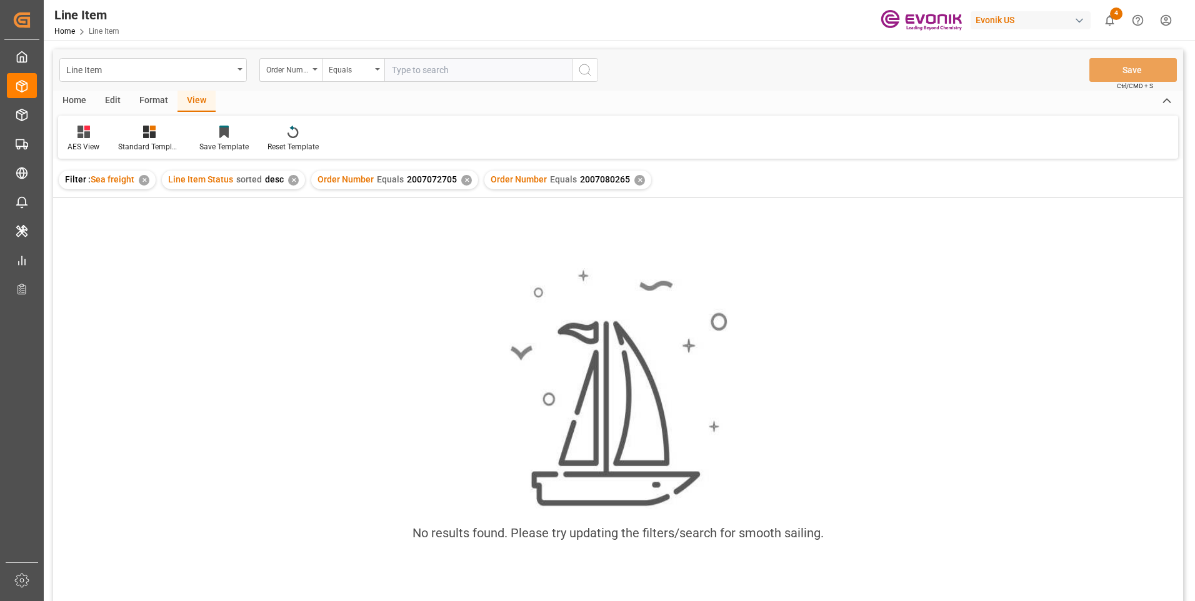
click at [467, 181] on div "✕" at bounding box center [466, 180] width 11 height 11
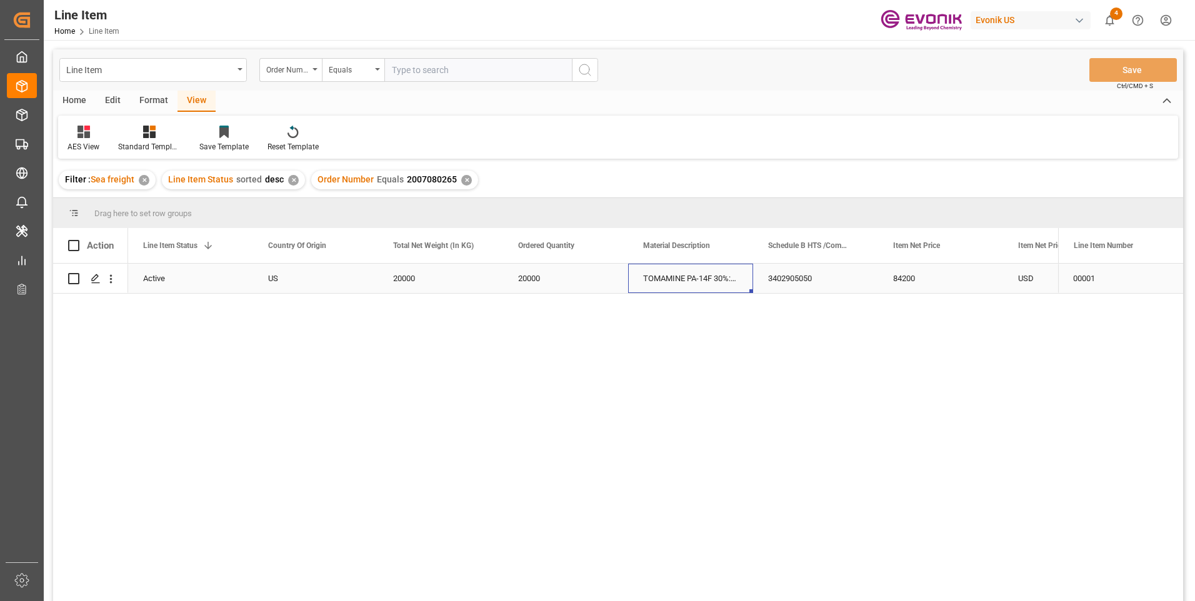
click at [681, 279] on div "TOMAMINE PA-14F 30%:BULK:1:PP:P" at bounding box center [690, 278] width 125 height 29
click at [667, 285] on div "TOMAMINE PA-14F 30%:BULK:1:PP:P" at bounding box center [690, 278] width 125 height 29
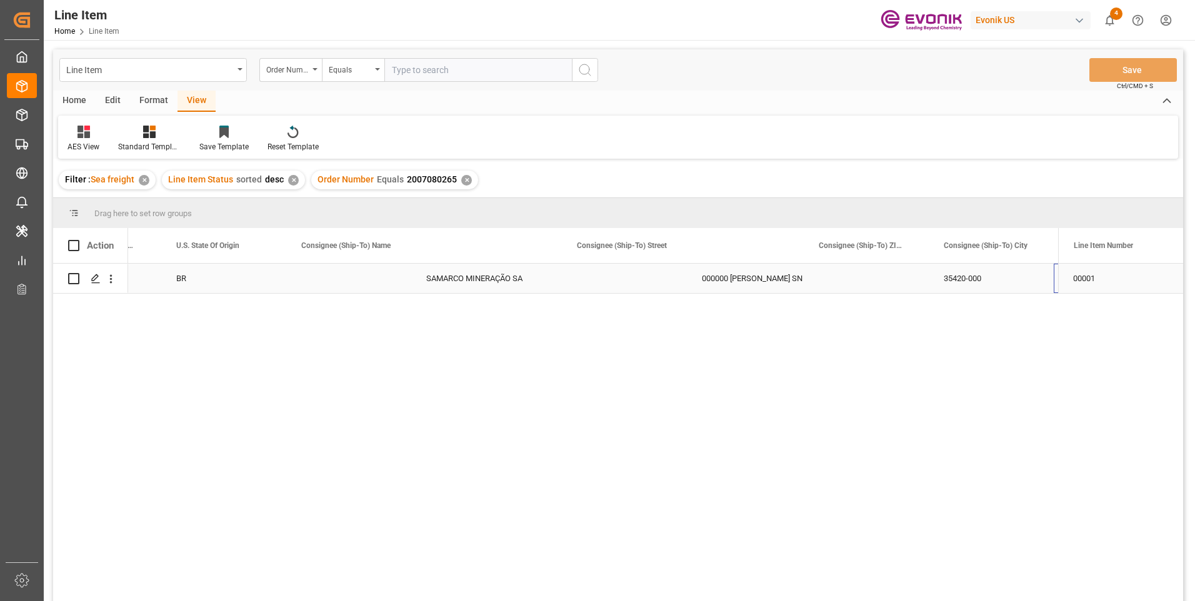
scroll to position [0, 1712]
click at [394, 282] on div "SAMARCO MINERAÇÃO SA" at bounding box center [429, 278] width 276 height 29
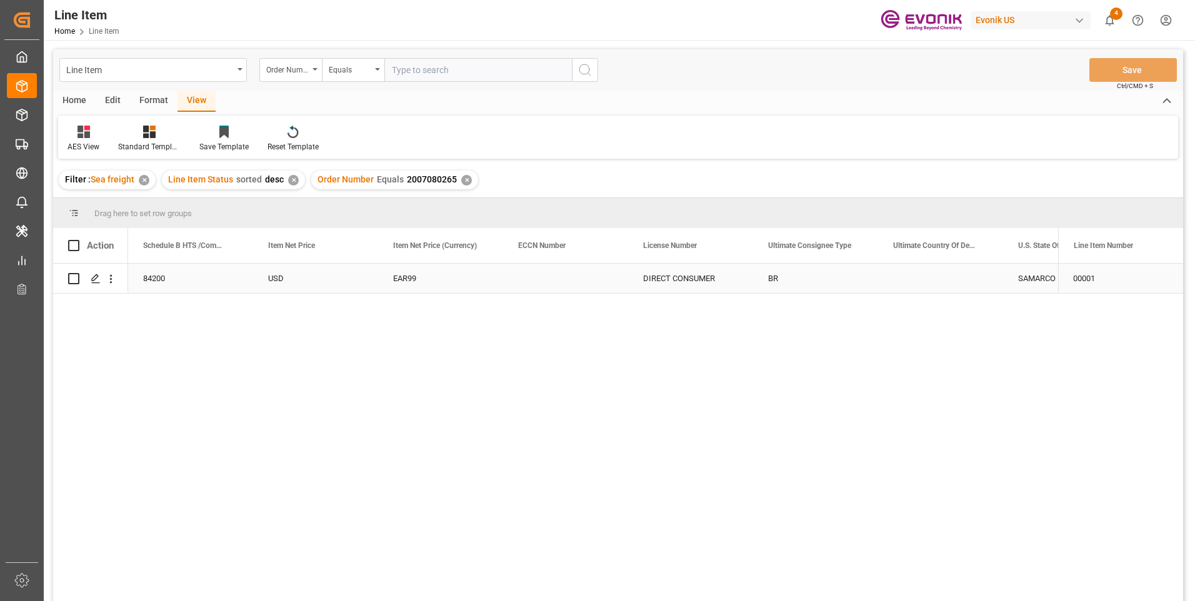
scroll to position [0, 875]
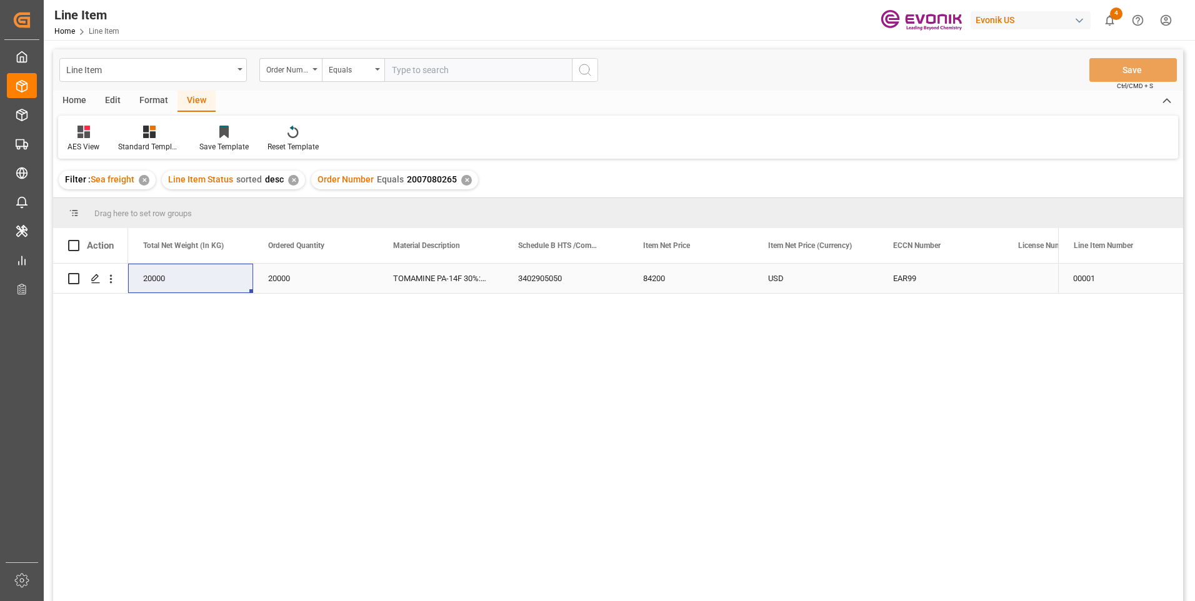
click at [667, 283] on div "84200" at bounding box center [690, 278] width 125 height 29
drag, startPoint x: 384, startPoint y: 106, endPoint x: 422, endPoint y: 68, distance: 53.9
click at [422, 68] on input "text" at bounding box center [477, 70] width 187 height 24
paste input "2006868286"
type input "2006868286"
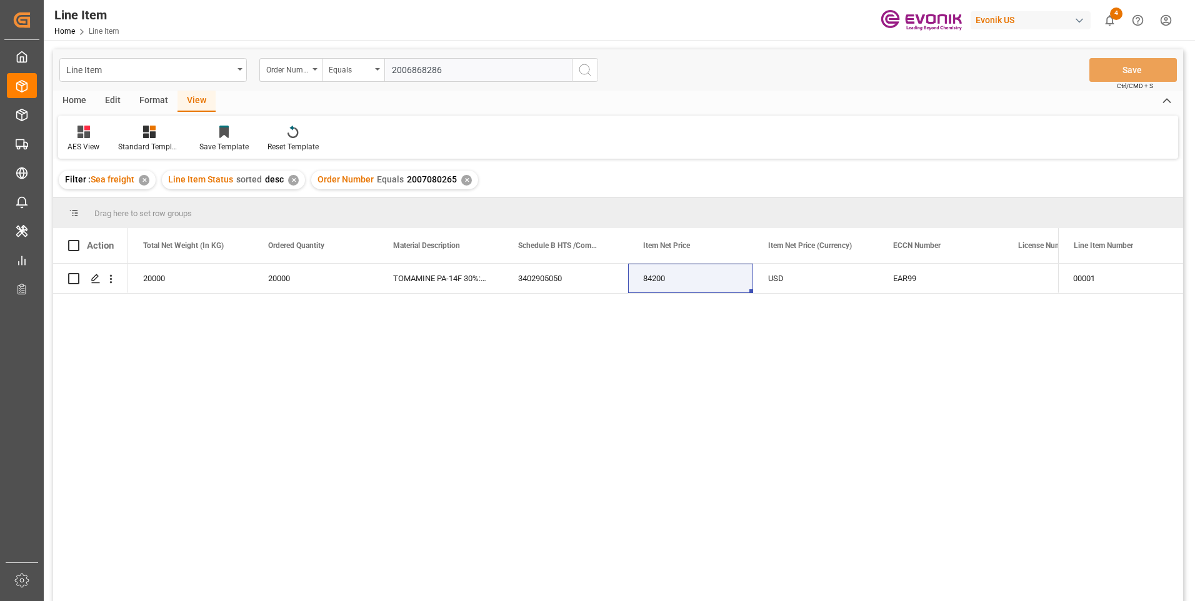
click at [582, 71] on icon "search button" at bounding box center [584, 69] width 15 height 15
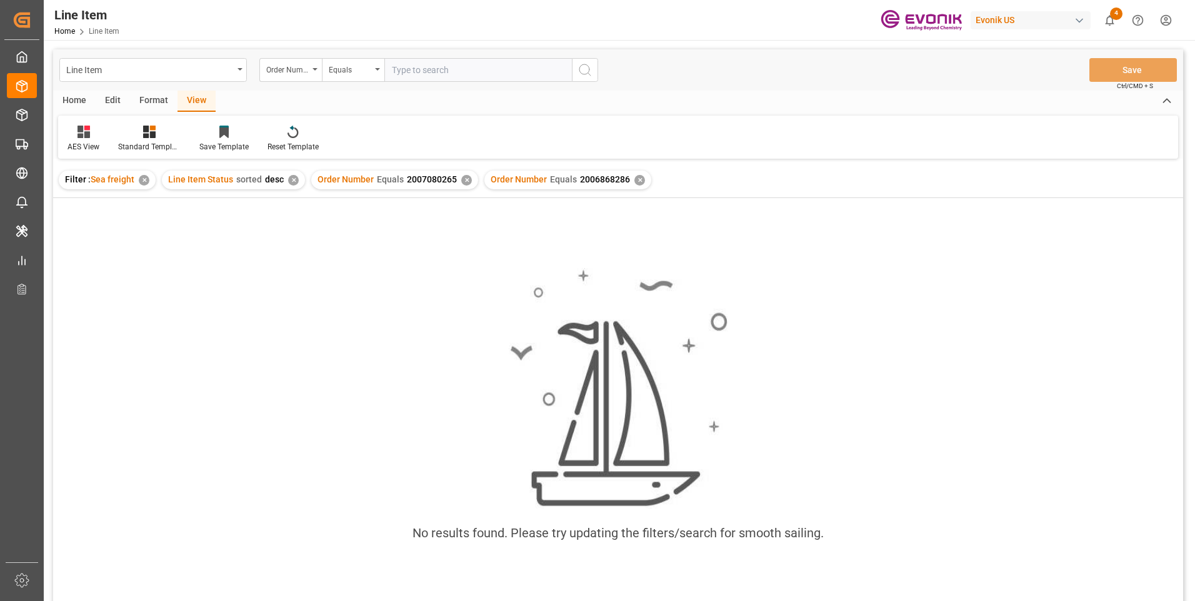
click at [462, 179] on div "✕" at bounding box center [466, 180] width 11 height 11
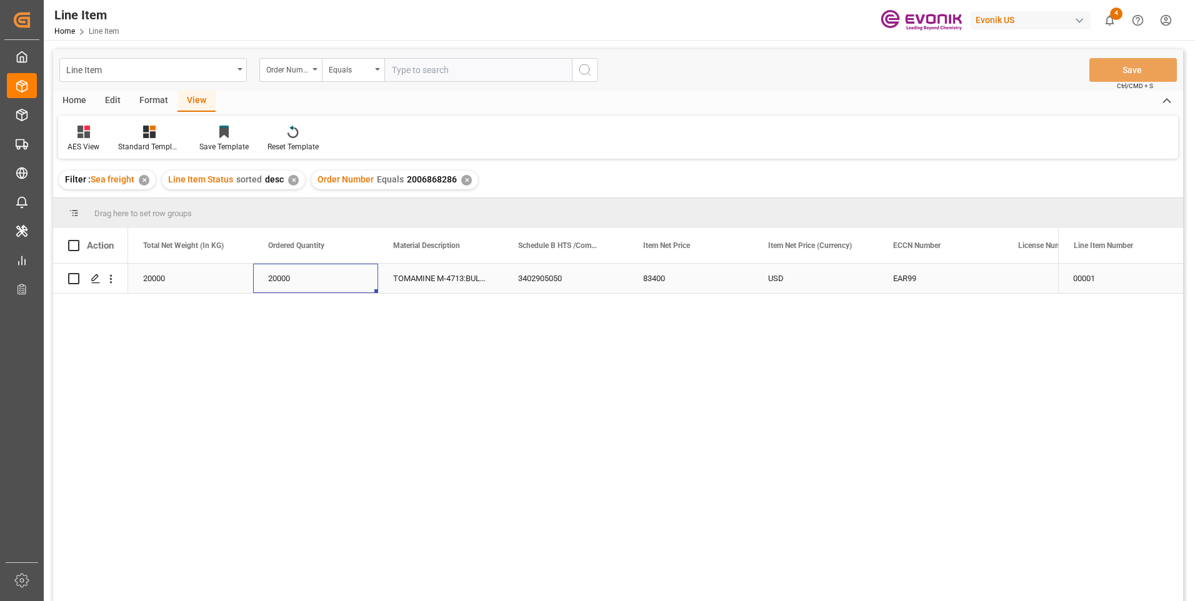
click at [284, 286] on div "20000" at bounding box center [315, 278] width 125 height 29
click at [143, 286] on div "20000" at bounding box center [190, 278] width 125 height 29
click at [660, 271] on div "83400" at bounding box center [690, 278] width 125 height 29
click at [435, 71] on input "text" at bounding box center [477, 70] width 187 height 24
paste input "2006959977"
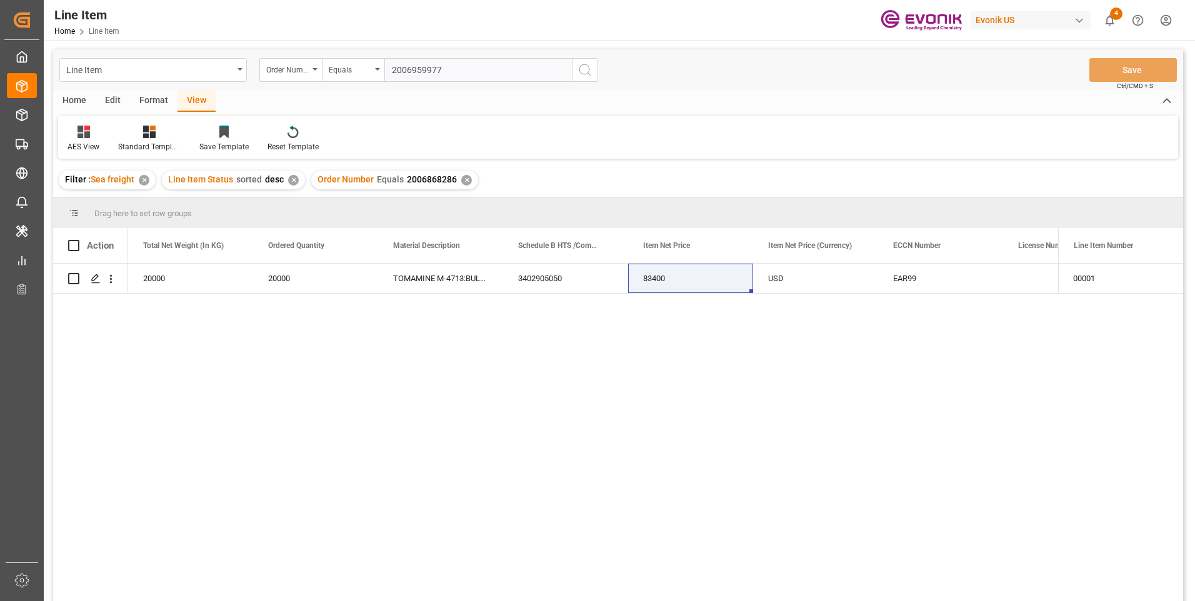
type input "2006959977"
click at [594, 75] on button "search button" at bounding box center [585, 70] width 26 height 24
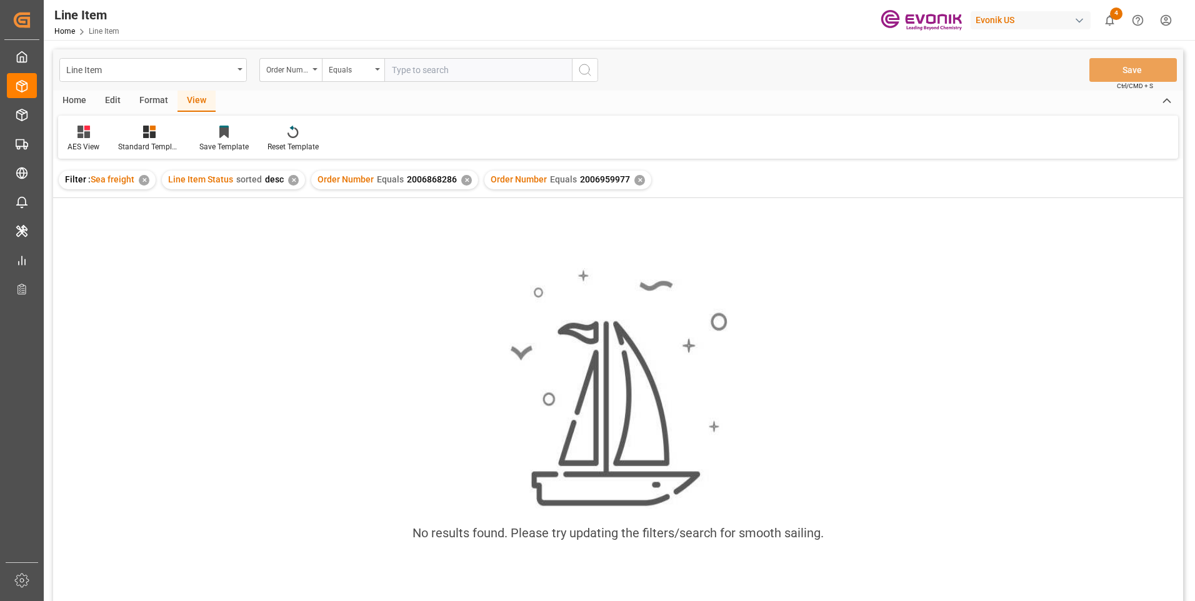
click at [457, 176] on div "Order Number Equals 2006868286 ✕" at bounding box center [394, 180] width 167 height 19
click at [464, 182] on div "✕" at bounding box center [466, 180] width 11 height 11
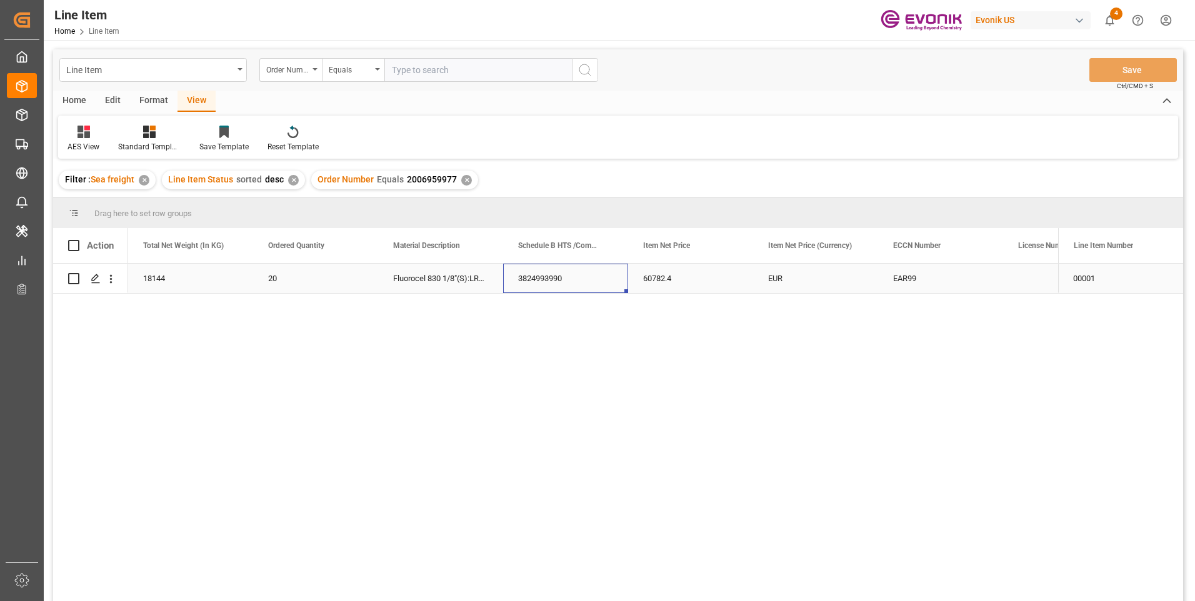
click at [542, 271] on div "3824993990" at bounding box center [565, 278] width 125 height 29
click at [182, 281] on div "18144" at bounding box center [190, 278] width 125 height 29
click at [670, 286] on div "60782.4" at bounding box center [690, 278] width 125 height 29
click at [680, 279] on div "60782.4" at bounding box center [690, 278] width 125 height 29
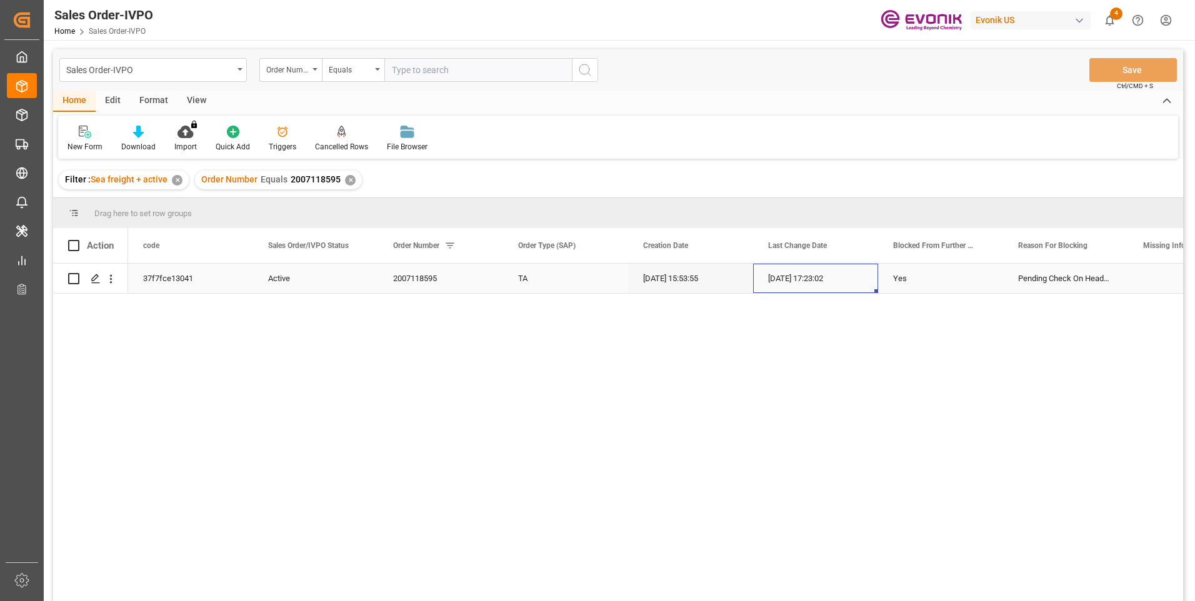
click at [806, 284] on div "09-08-2025 17:23:02" at bounding box center [815, 278] width 125 height 29
click at [417, 276] on div "2007118595" at bounding box center [440, 278] width 125 height 29
click at [456, 68] on input "text" at bounding box center [477, 70] width 187 height 24
paste input "46466103"
type input "0046466103"
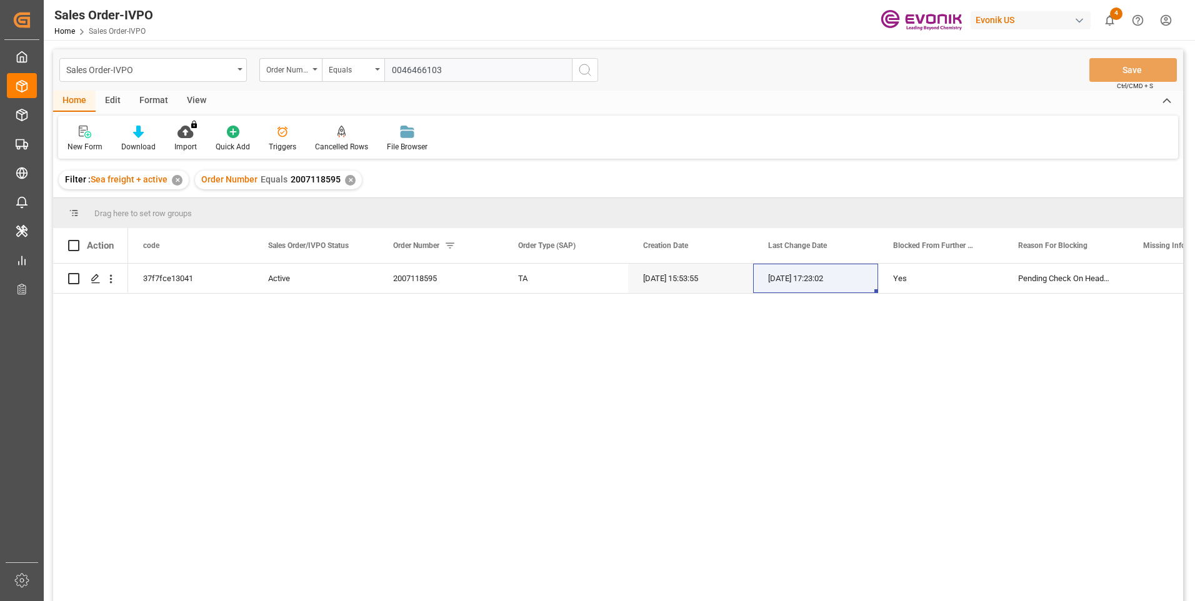
click at [581, 67] on icon "search button" at bounding box center [584, 69] width 15 height 15
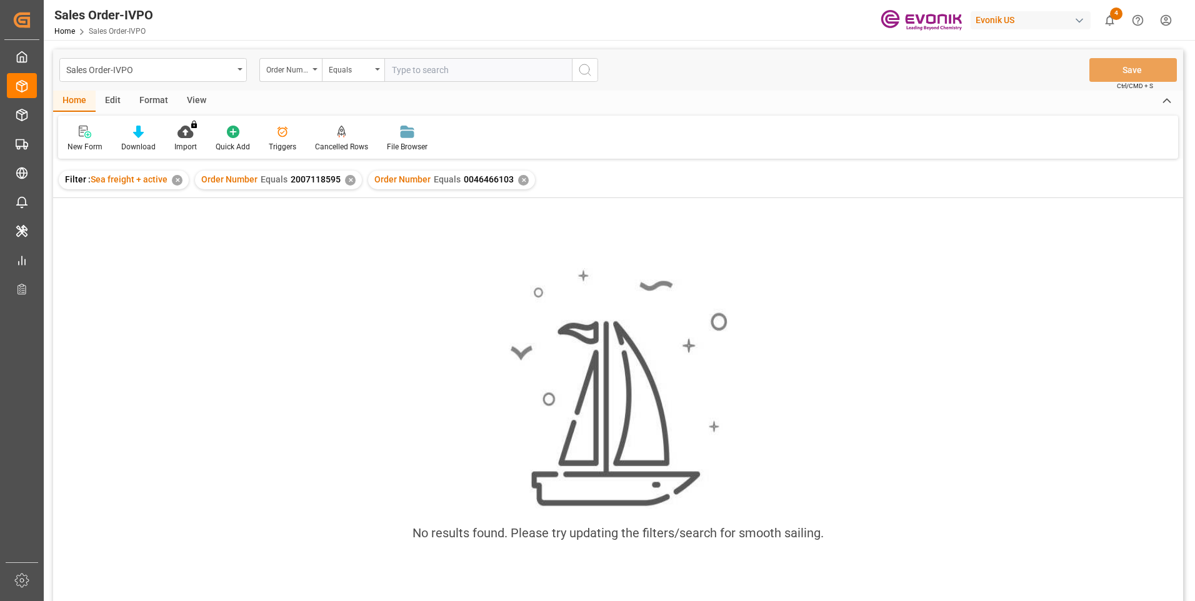
click at [345, 180] on div "✕" at bounding box center [350, 180] width 11 height 11
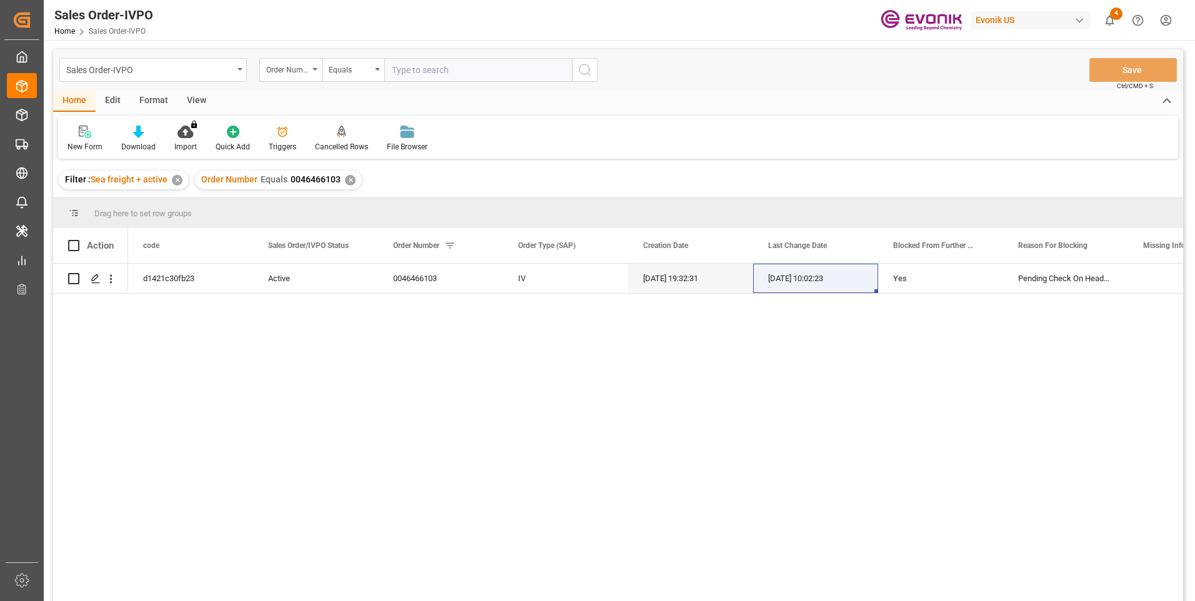
click at [189, 96] on div "View" at bounding box center [196, 101] width 38 height 21
click at [148, 148] on div "Standard Templates" at bounding box center [142, 146] width 62 height 11
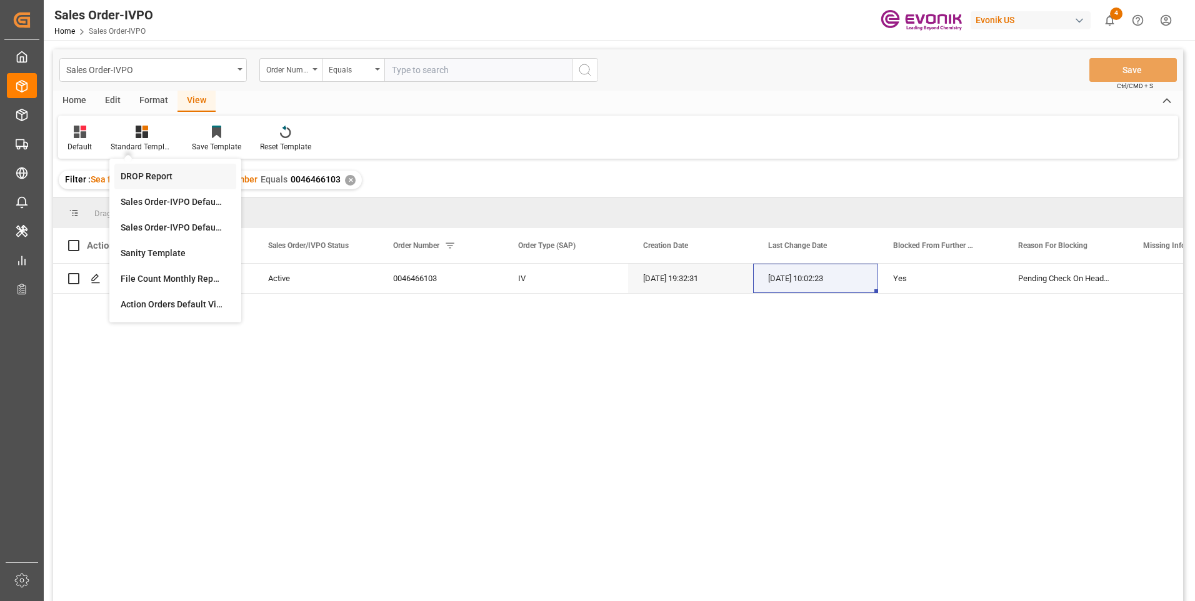
click at [134, 176] on div "DROP Report" at bounding box center [175, 176] width 109 height 13
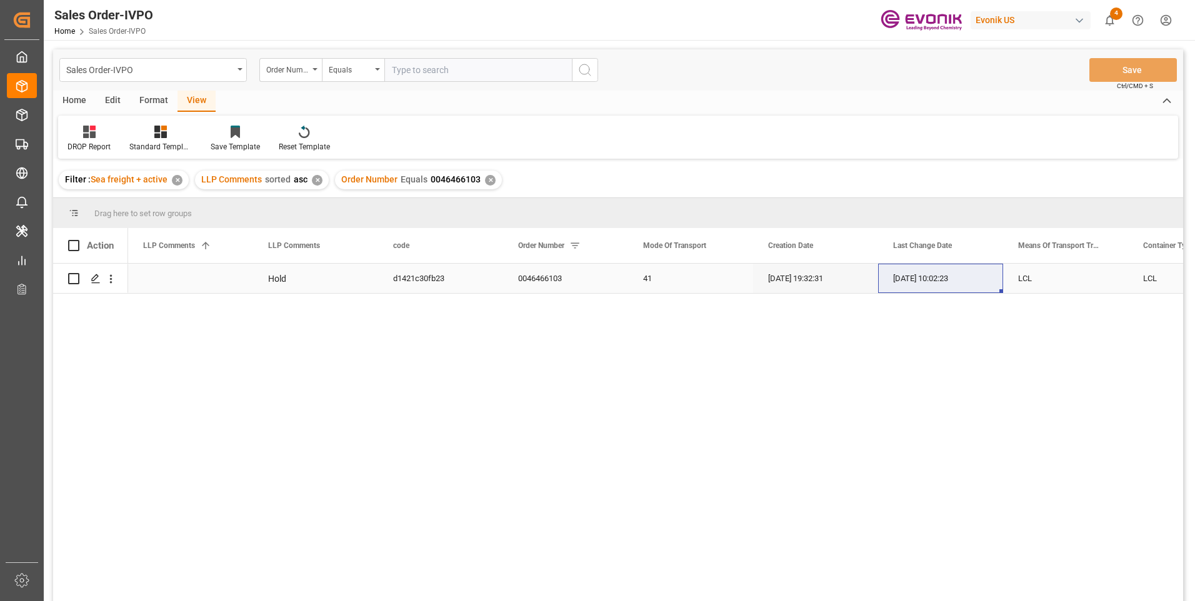
click at [783, 272] on div "08-20-2025 19:32:31" at bounding box center [815, 278] width 125 height 29
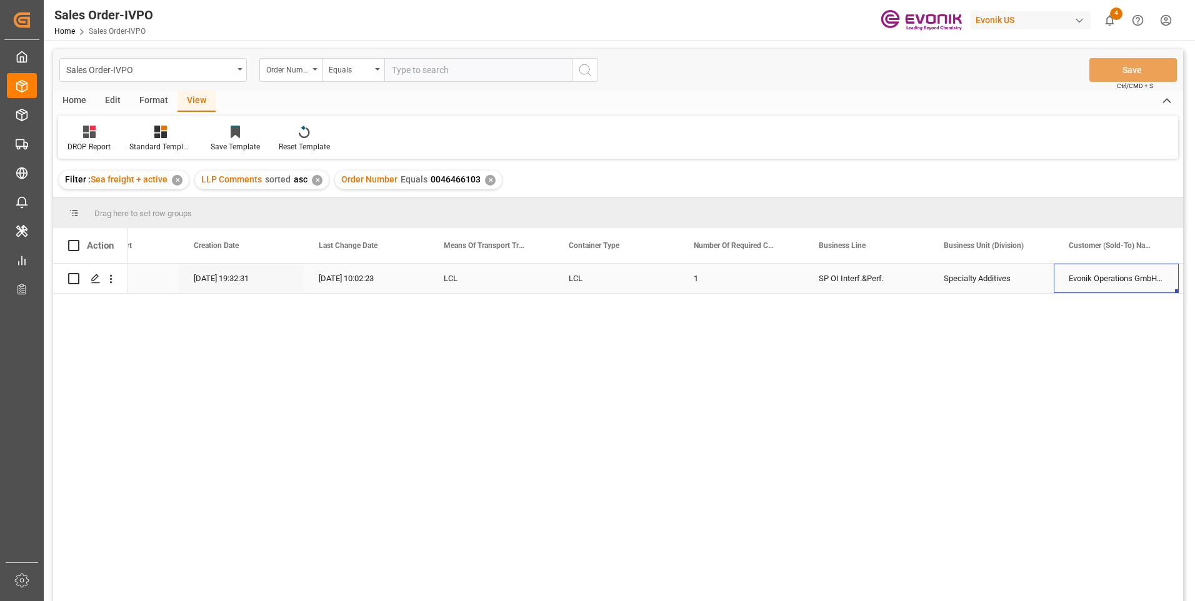
scroll to position [0, 699]
click at [111, 279] on icon "open menu" at bounding box center [111, 279] width 2 height 9
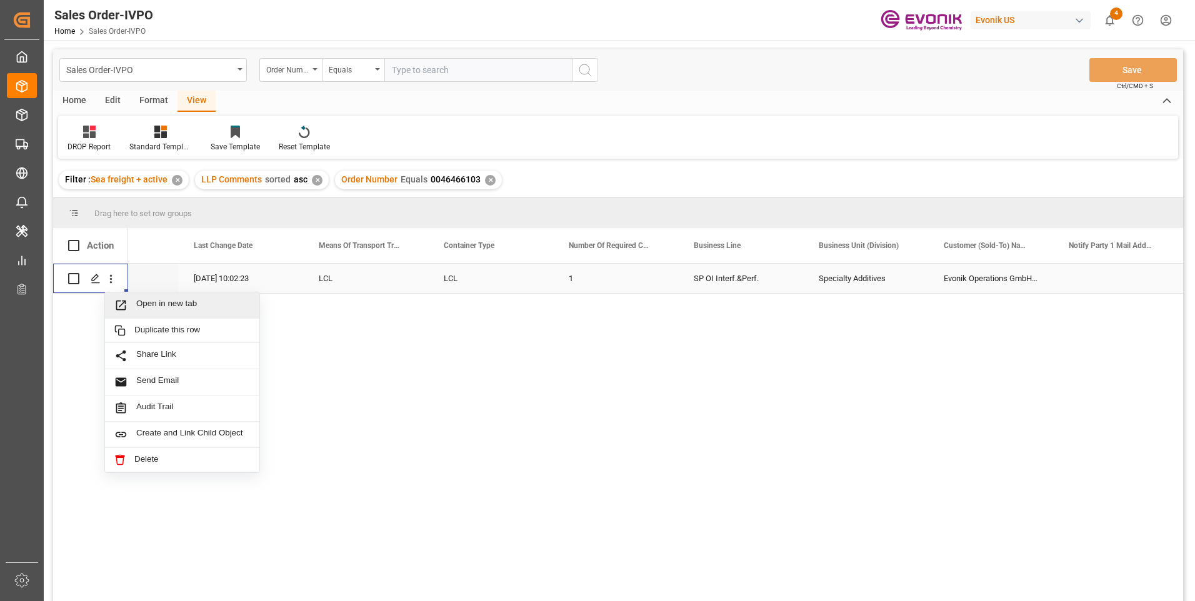
click at [147, 297] on div "Open in new tab" at bounding box center [182, 305] width 154 height 26
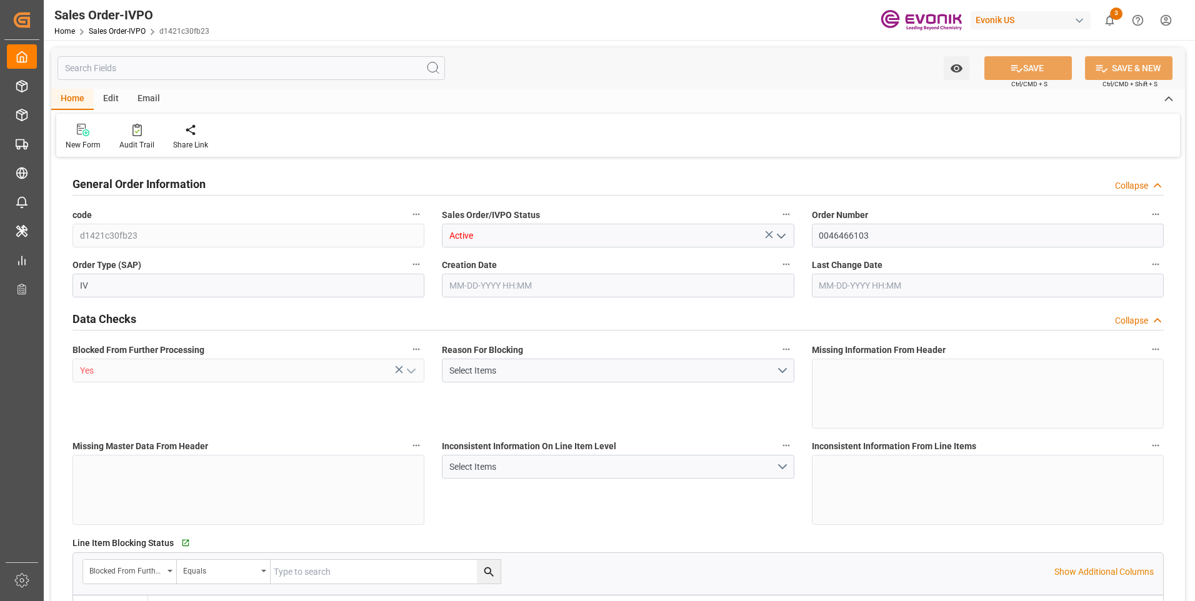
type input "NLRTM"
type input "0"
type input "1"
type input "1059"
type input "[DATE] 19:32"
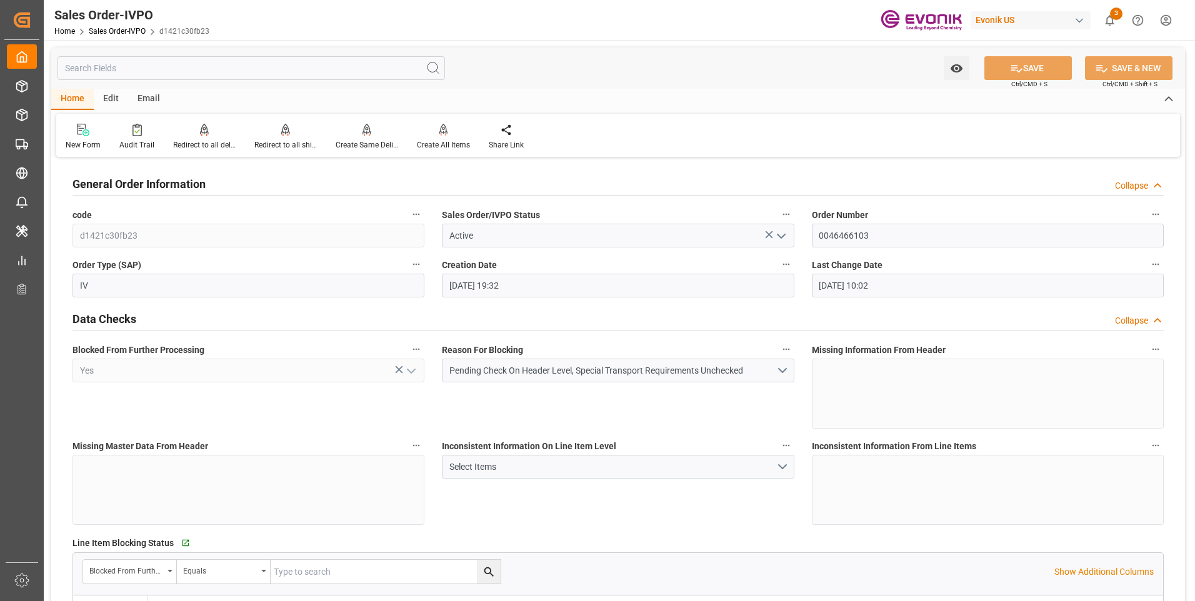
type input "[DATE] 10:02"
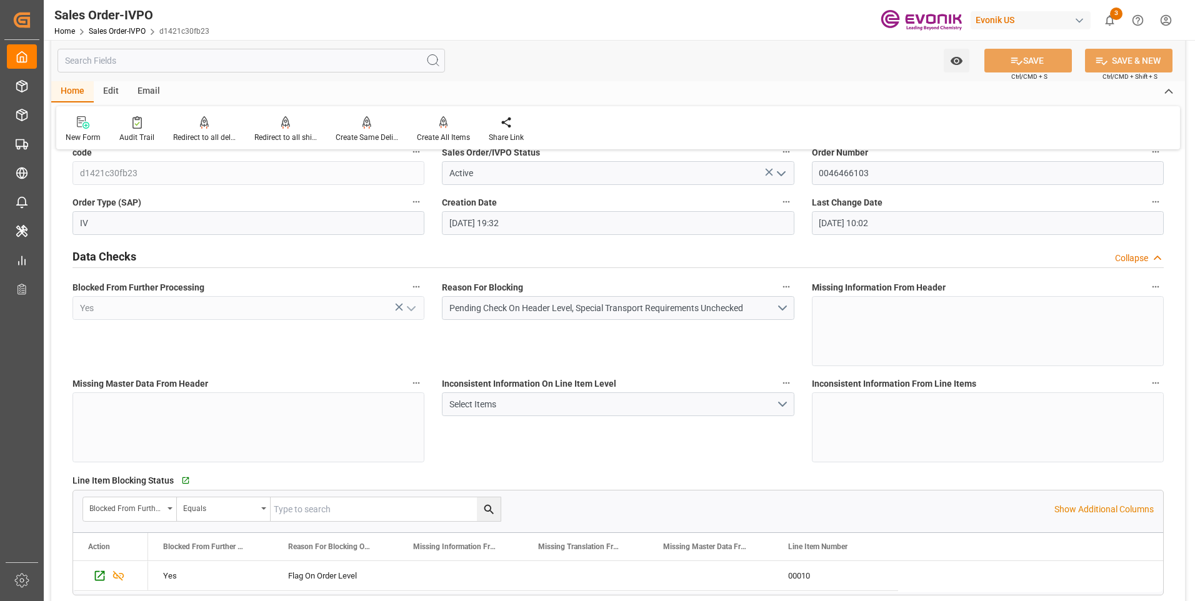
scroll to position [125, 0]
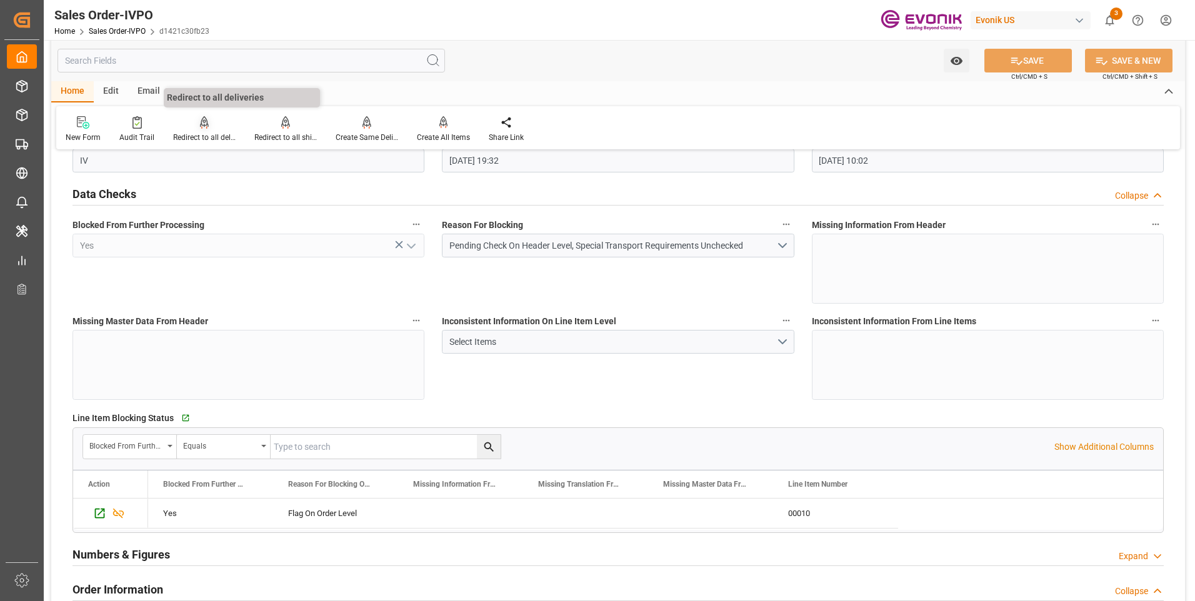
click at [206, 139] on div "Redirect to all deliveries" at bounding box center [204, 137] width 62 height 11
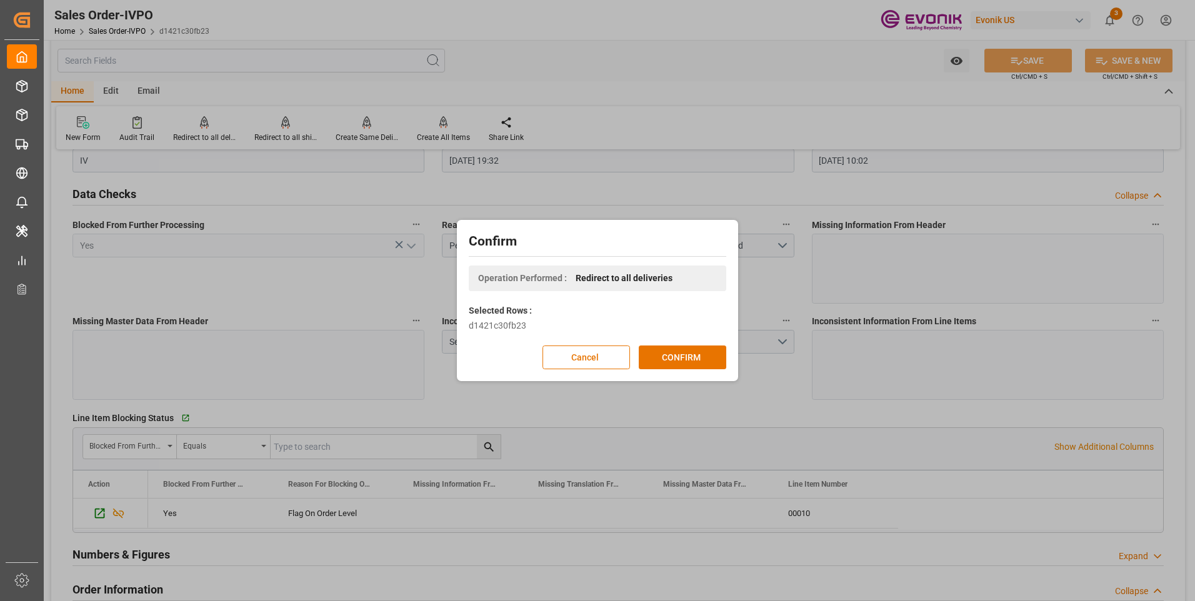
click at [585, 29] on div "Confirm Operation Performed : Redirect to all deliveries Selected Rows : d1421c…" at bounding box center [597, 300] width 1195 height 601
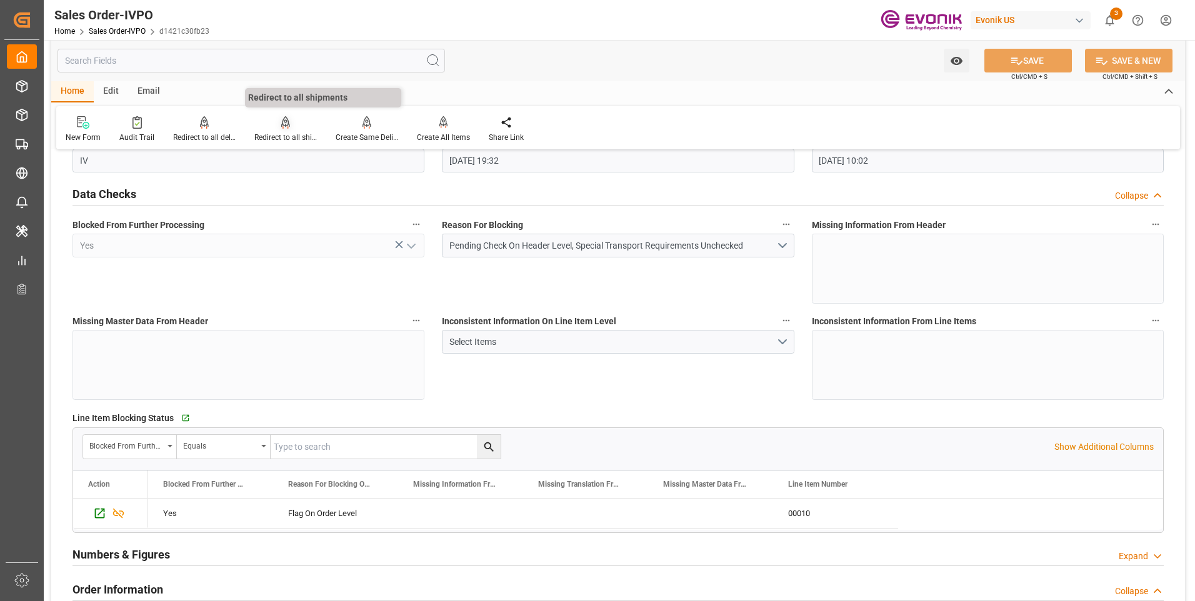
click at [297, 132] on div "Redirect to all shipments" at bounding box center [285, 137] width 62 height 11
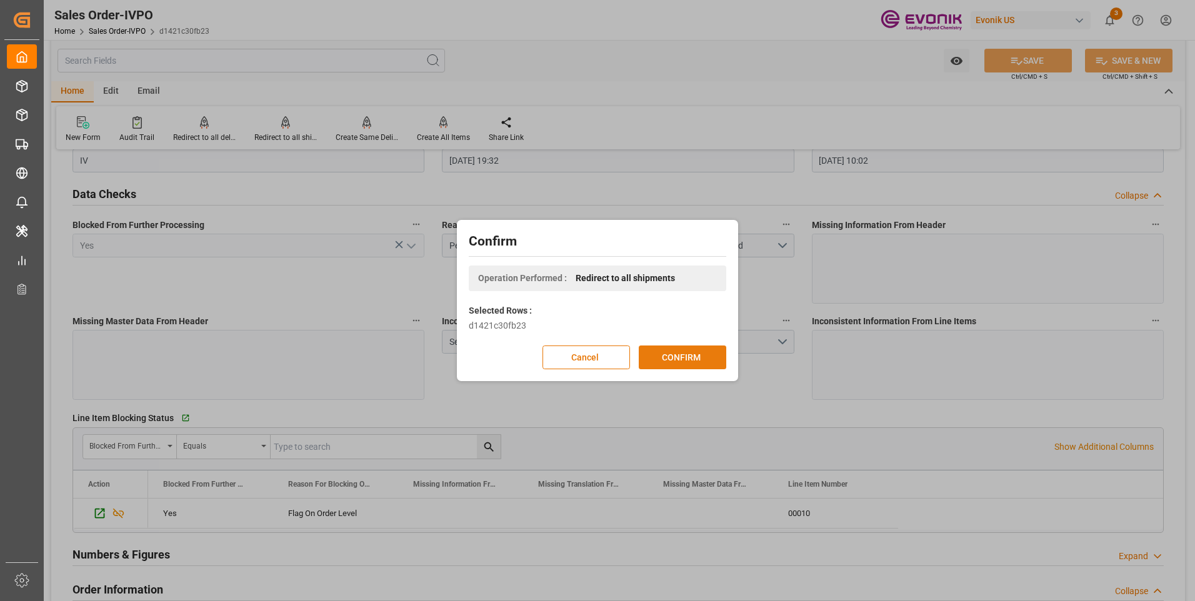
click at [665, 361] on button "CONFIRM" at bounding box center [682, 358] width 87 height 24
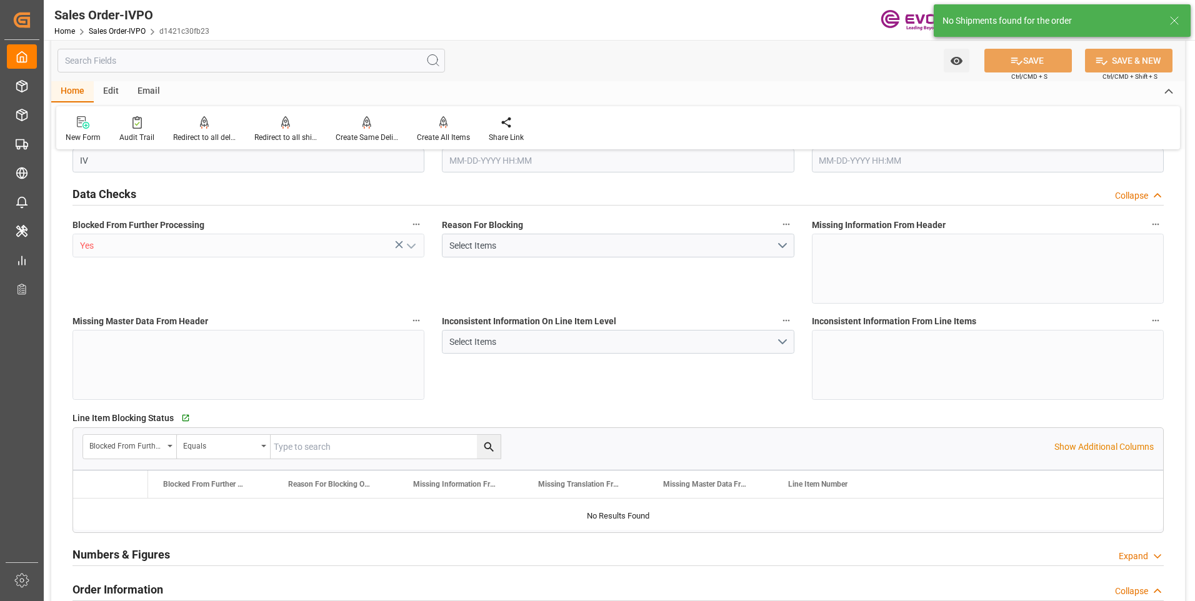
type input "NLRTM"
type input "0"
type input "1"
type input "1059"
type input "[DATE] 19:32"
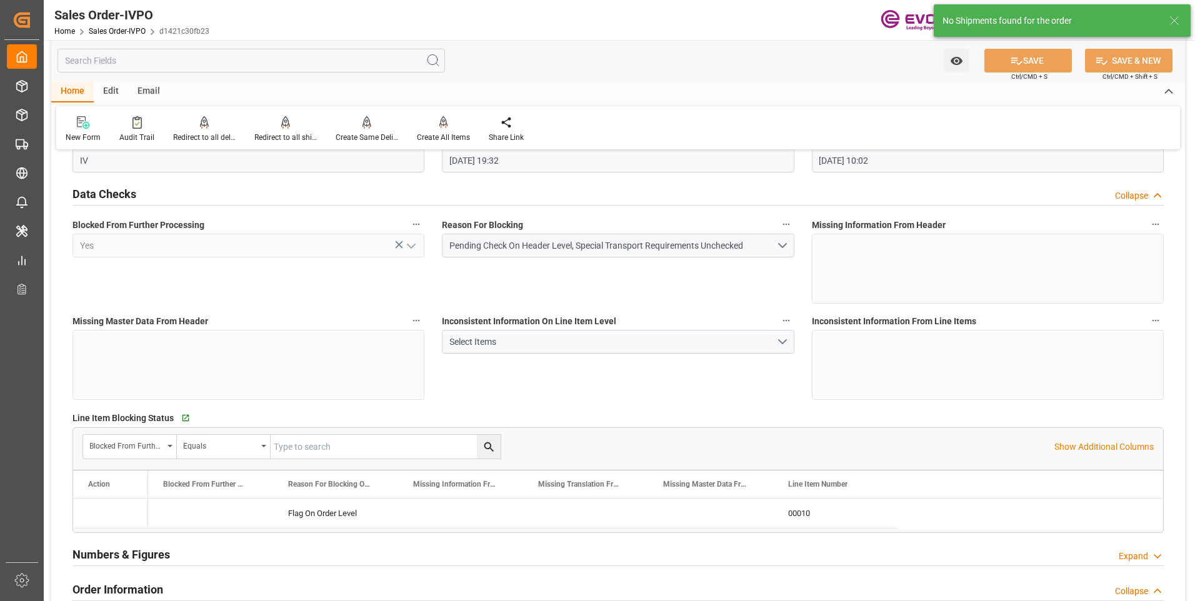
type input "[DATE] 10:02"
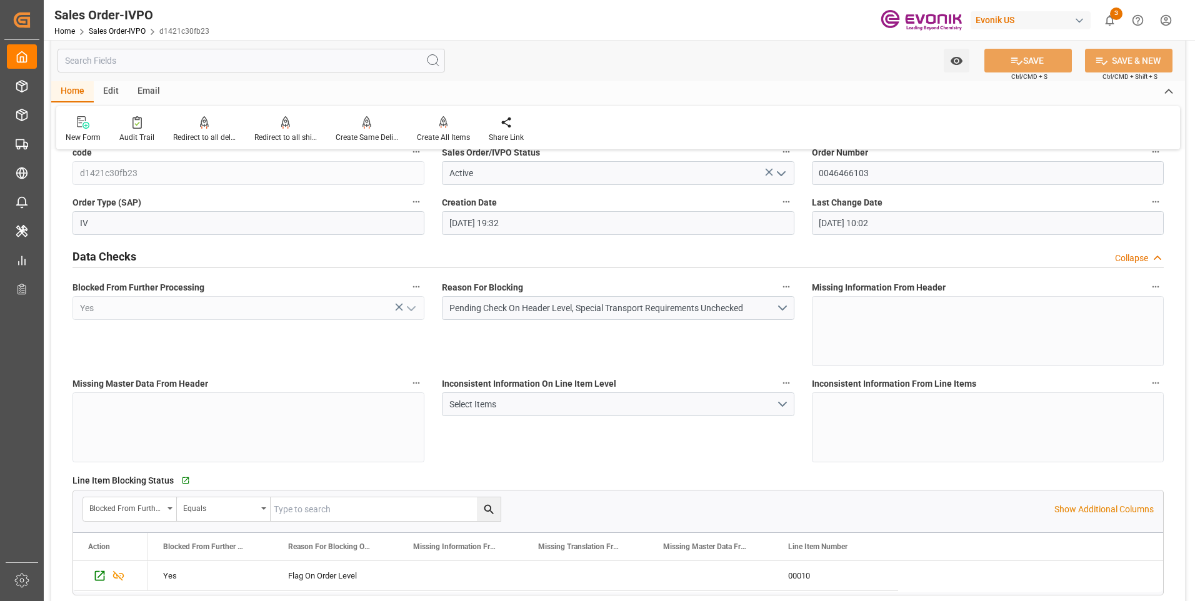
scroll to position [0, 0]
